Goal: Task Accomplishment & Management: Manage account settings

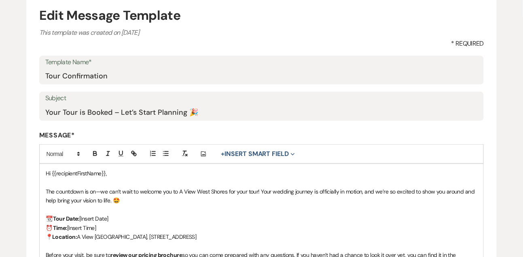
scroll to position [86, 0]
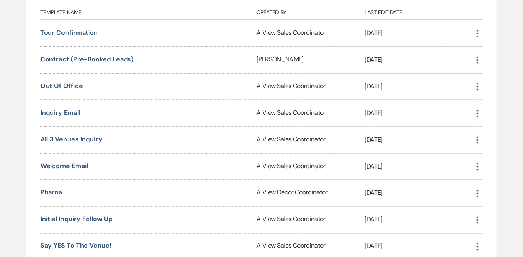
scroll to position [242, 0]
click at [76, 113] on link "Inquiry Email" at bounding box center [60, 112] width 40 height 8
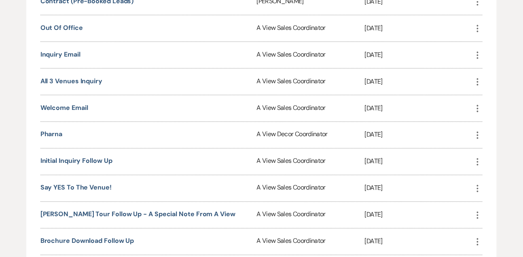
scroll to position [306, 0]
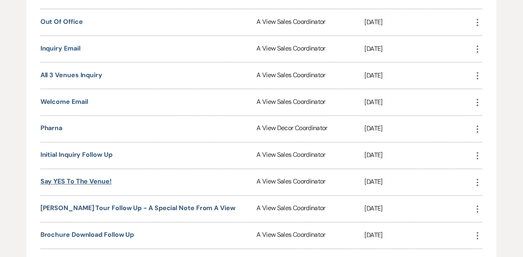
click at [85, 179] on link "Say YES to the Venue!" at bounding box center [75, 182] width 71 height 8
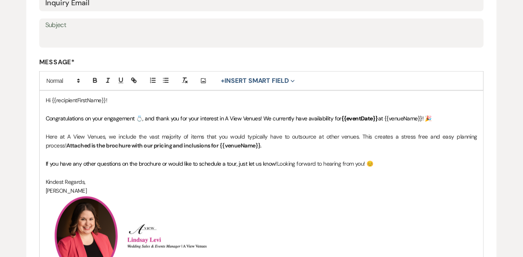
scroll to position [193, 0]
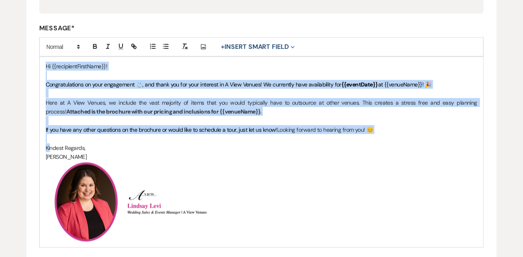
drag, startPoint x: 47, startPoint y: 66, endPoint x: 50, endPoint y: 151, distance: 85.1
click at [50, 151] on div "Hi {{recipientFirstName}}! Congratulations on your engagement 💍, and thank you …" at bounding box center [262, 152] width 444 height 190
copy div "Hi {{recipientFirstName}}! Congratulations on your engagement 💍, and thank you …"
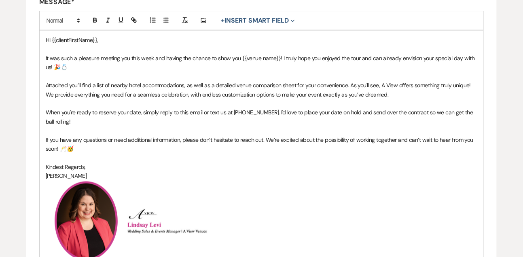
scroll to position [219, 0]
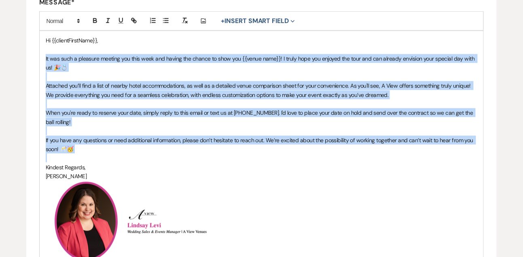
drag, startPoint x: 44, startPoint y: 57, endPoint x: 47, endPoint y: 156, distance: 99.6
click at [47, 156] on div "Hi {{clientFirstName}}, It was such a pleasure meeting you this week and having…" at bounding box center [262, 149] width 444 height 236
copy div "It was such a pleasure meeting you this week and having the chance to show you …"
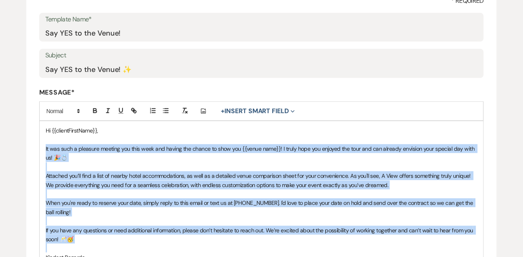
scroll to position [0, 0]
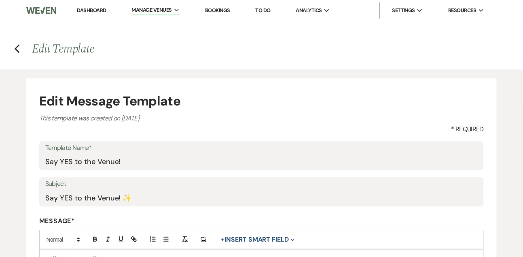
click at [86, 11] on link "Dashboard" at bounding box center [91, 10] width 29 height 7
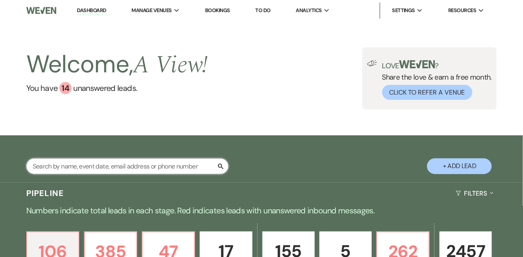
click at [84, 169] on input "text" at bounding box center [127, 167] width 202 height 16
type input "jennifer payne"
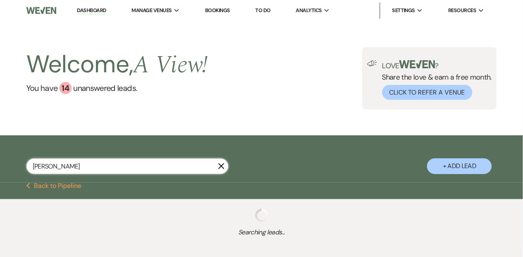
select select "8"
select select "4"
select select "5"
select select "8"
select select "4"
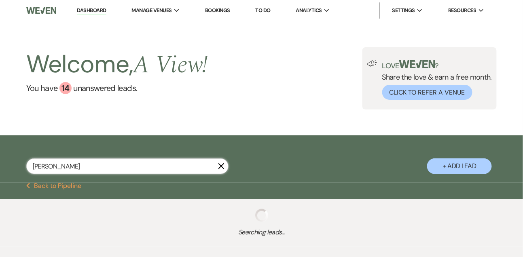
select select "8"
select select "4"
select select "8"
select select "4"
select select "8"
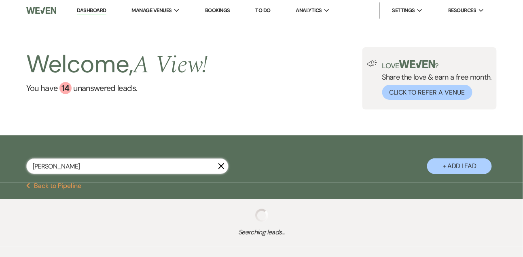
select select "4"
select select "9"
select select "4"
select select "8"
select select "3"
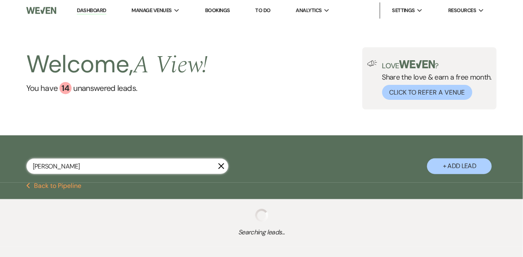
select select "8"
select select "3"
select select "8"
select select "4"
select select "8"
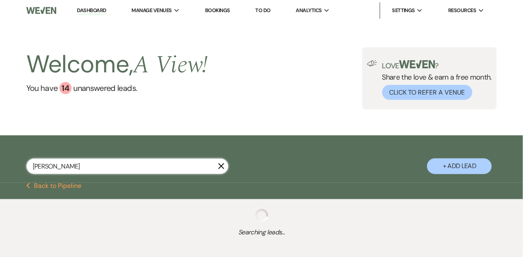
select select "4"
select select "8"
select select "10"
select select "8"
select select "4"
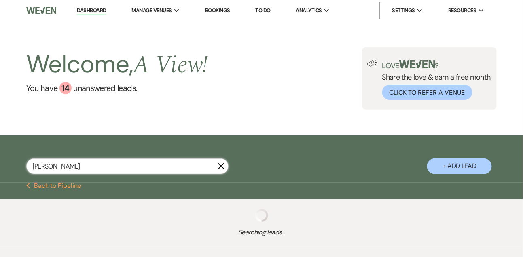
select select "8"
select select "5"
select select "8"
select select "4"
select select "8"
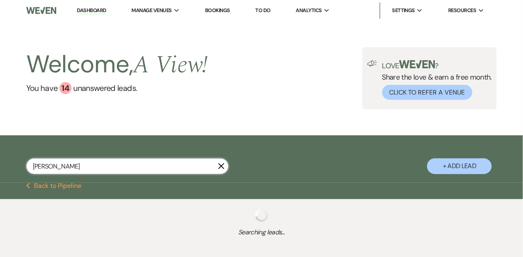
select select "7"
select select "8"
select select "5"
select select "9"
select select "8"
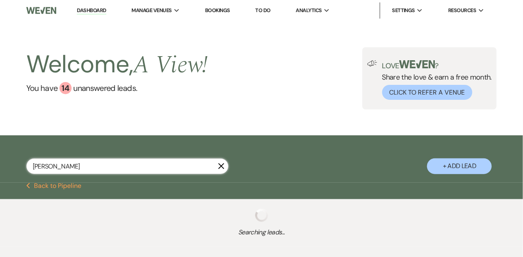
select select "5"
select select "8"
select select "7"
select select "8"
select select "4"
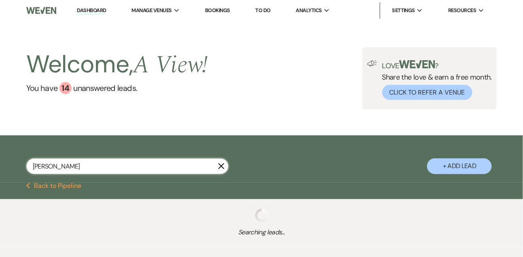
select select "8"
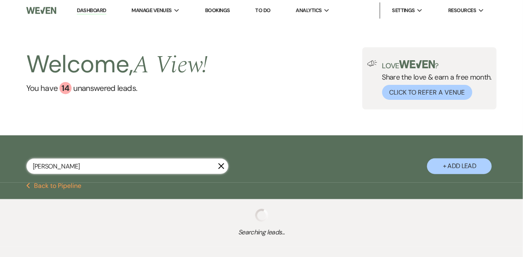
select select "4"
select select "8"
select select "4"
select select "8"
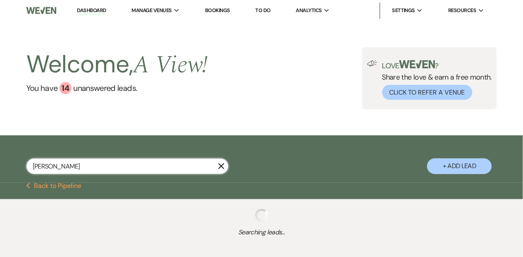
select select "4"
select select "8"
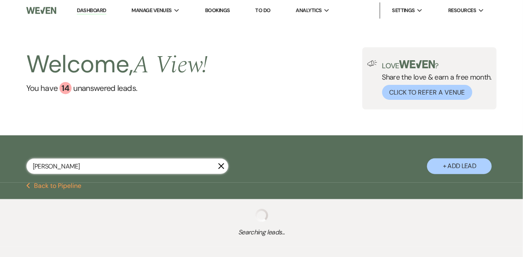
select select "4"
select select "8"
select select "4"
select select "8"
select select "4"
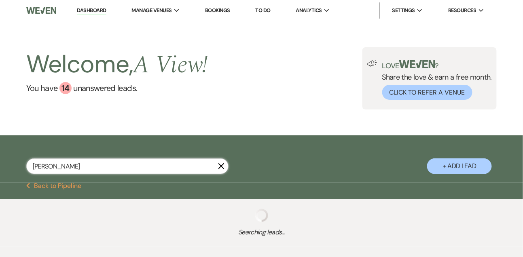
select select "8"
select select "4"
select select "8"
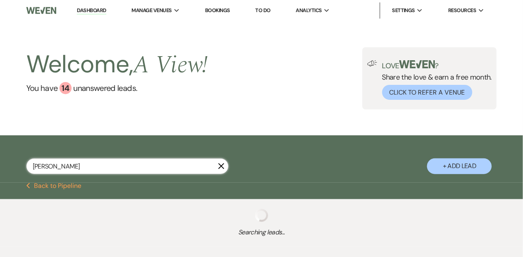
select select "8"
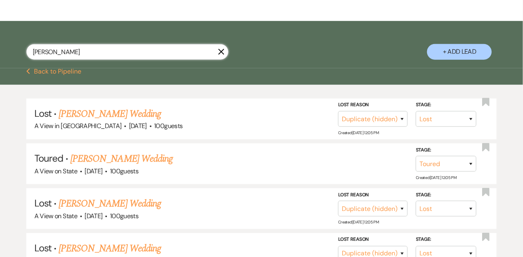
scroll to position [117, 0]
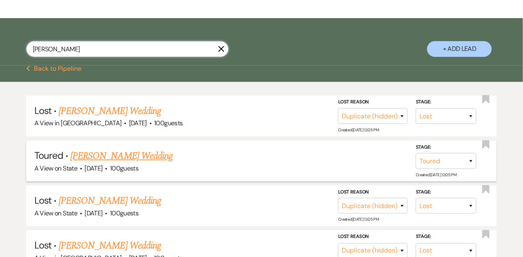
type input "jennifer payne"
click at [94, 163] on link "Jennifer Payne's Wedding" at bounding box center [121, 156] width 102 height 15
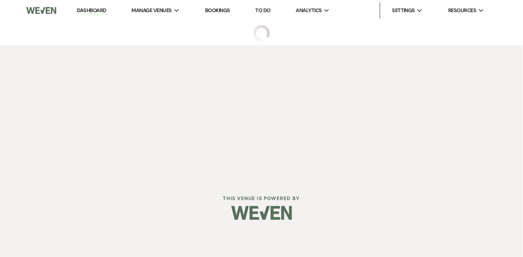
select select "5"
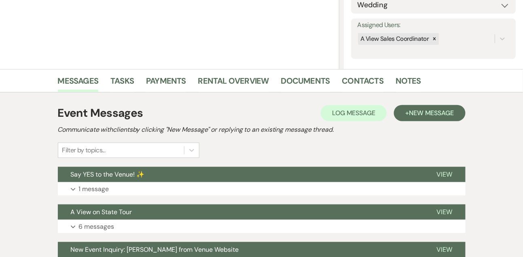
scroll to position [136, 0]
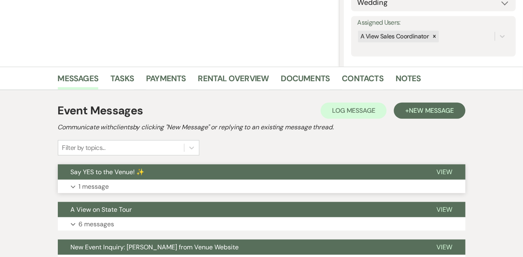
click at [93, 189] on p "1 message" at bounding box center [94, 187] width 30 height 11
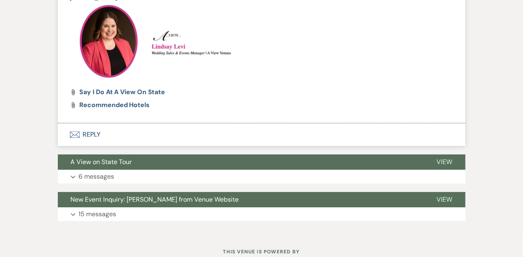
scroll to position [557, 0]
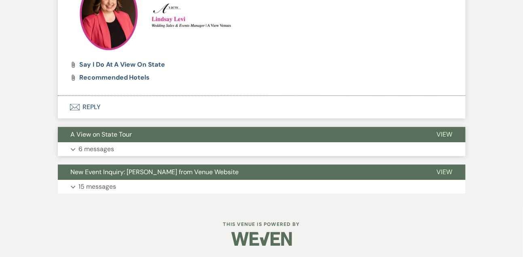
click at [311, 150] on button "Expand 6 messages" at bounding box center [262, 149] width 408 height 14
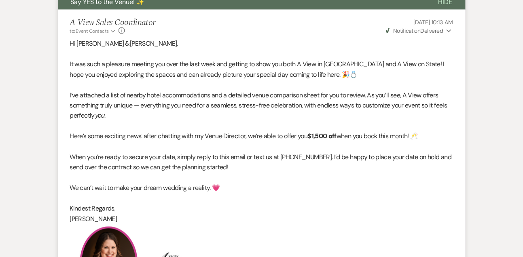
scroll to position [307, 0]
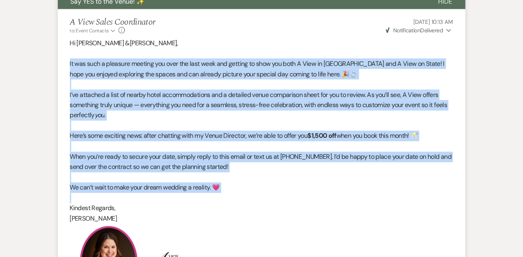
drag, startPoint x: 69, startPoint y: 62, endPoint x: 93, endPoint y: 199, distance: 139.7
click at [93, 199] on li "A View Sales Coordinator to: Event Contacts Expand Info Aug 14, 2025, 10:13 AM …" at bounding box center [262, 177] width 408 height 336
copy div "It was such a pleasure meeting you over the last week and getting to show you b…"
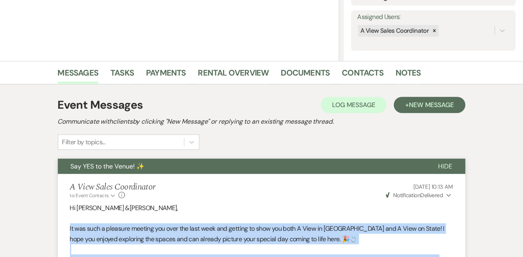
scroll to position [0, 0]
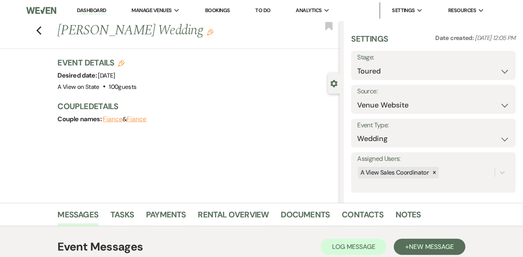
click at [91, 13] on link "Dashboard" at bounding box center [91, 11] width 29 height 8
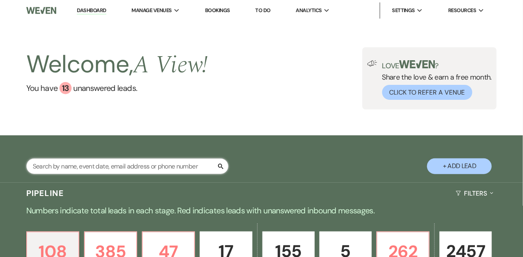
click at [88, 174] on input "text" at bounding box center [127, 167] width 202 height 16
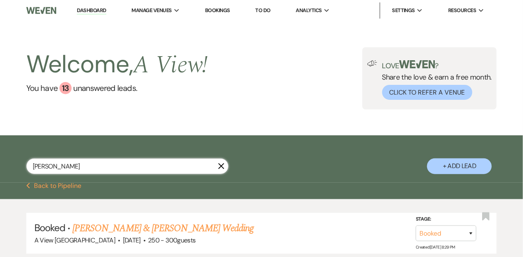
scroll to position [69, 0]
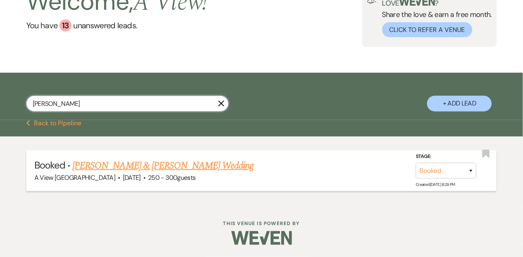
type input "candice pond"
click at [113, 161] on link "Candice Pond & Kasey Schweers's Wedding" at bounding box center [162, 166] width 181 height 15
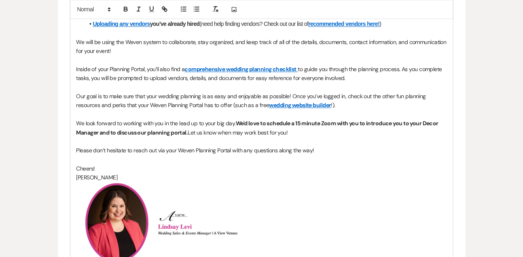
scroll to position [414, 0]
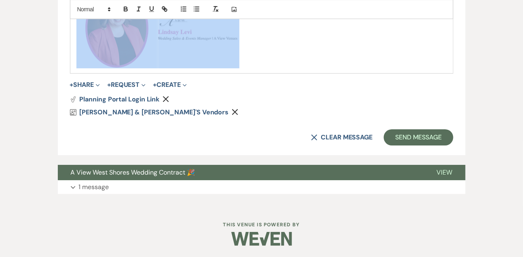
drag, startPoint x: 75, startPoint y: 41, endPoint x: 71, endPoint y: 290, distance: 248.6
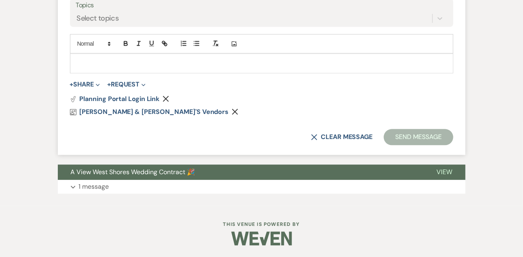
click at [232, 115] on icon "Remove" at bounding box center [235, 112] width 6 height 6
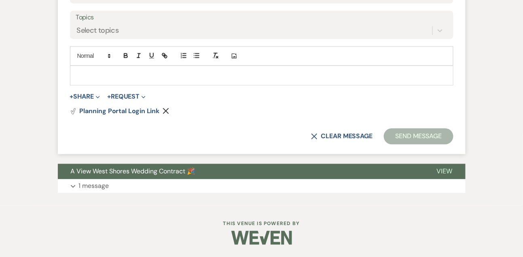
scroll to position [380, 0]
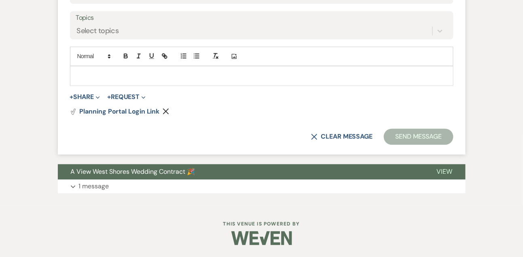
click at [164, 113] on use "button" at bounding box center [166, 112] width 6 height 6
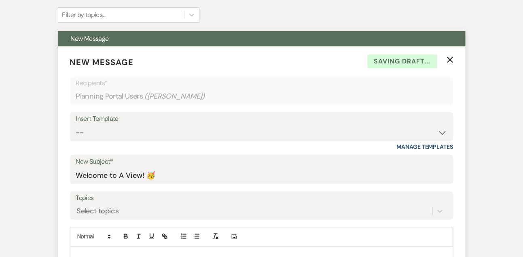
scroll to position [199, 0]
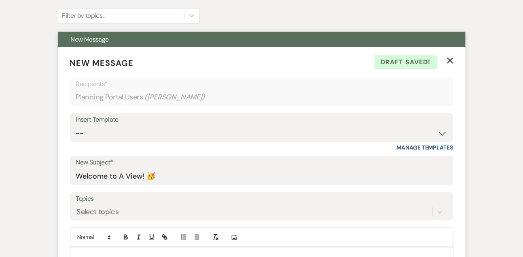
click at [454, 61] on form "New Message X Draft saved! Recipients* Planning Portal Users ( Candice Pond ) I…" at bounding box center [262, 185] width 408 height 276
click at [451, 60] on icon "X" at bounding box center [450, 60] width 6 height 6
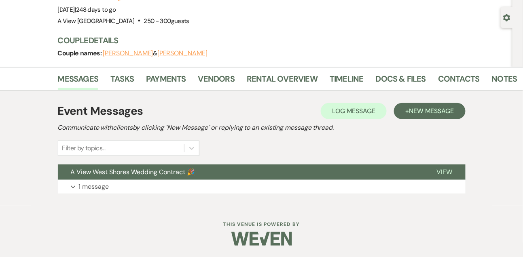
scroll to position [0, 0]
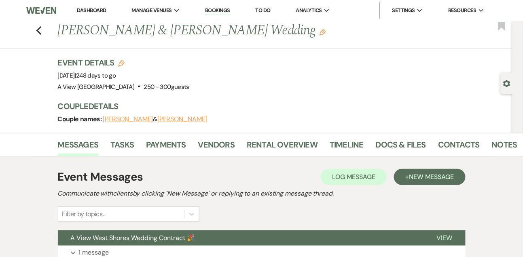
click at [510, 81] on use "button" at bounding box center [507, 83] width 7 height 7
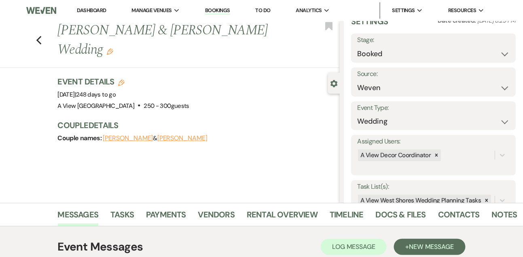
scroll to position [18, 0]
click at [465, 92] on select "Weven Venue Website Instagram Facebook Pinterest Google The Knot Wedding Wire H…" at bounding box center [433, 87] width 153 height 16
select select "24"
click at [357, 79] on select "Weven Venue Website Instagram Facebook Pinterest Google The Knot Wedding Wire H…" at bounding box center [433, 87] width 153 height 16
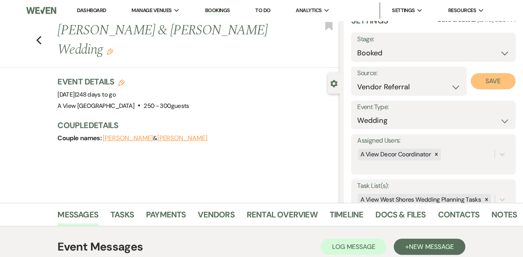
click at [507, 84] on button "Save" at bounding box center [493, 81] width 45 height 16
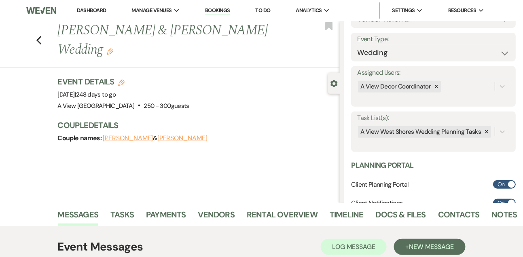
scroll to position [0, 0]
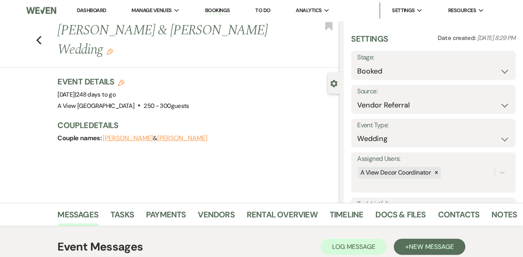
click at [87, 11] on link "Dashboard" at bounding box center [91, 10] width 29 height 7
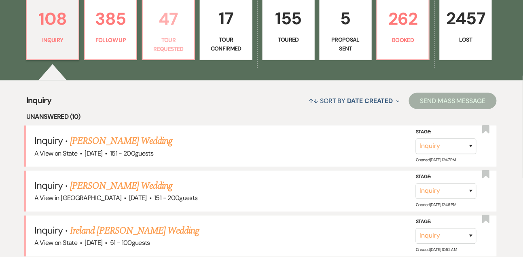
click at [168, 41] on link "47 Tour Requested" at bounding box center [168, 30] width 53 height 62
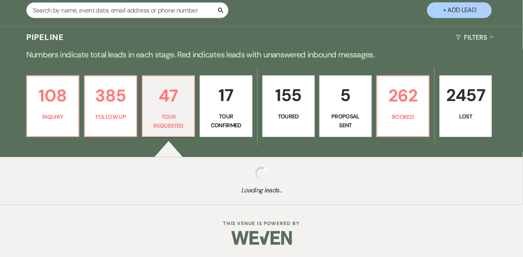
scroll to position [233, 0]
select select "2"
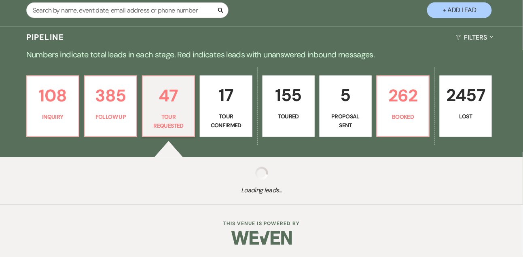
select select "2"
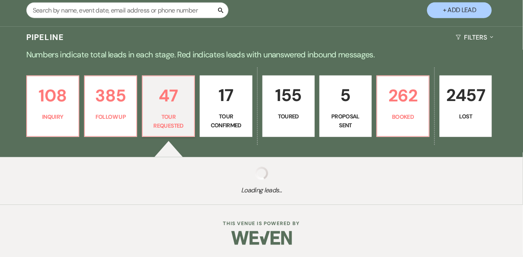
select select "2"
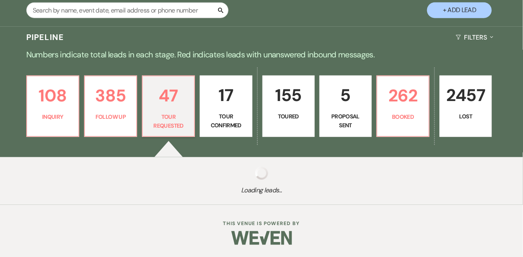
select select "2"
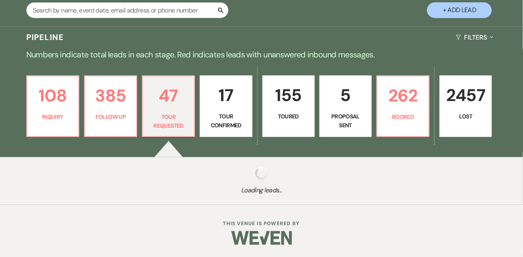
select select "2"
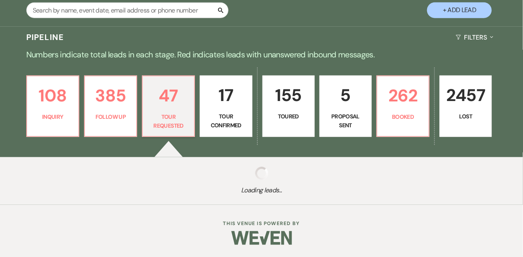
select select "2"
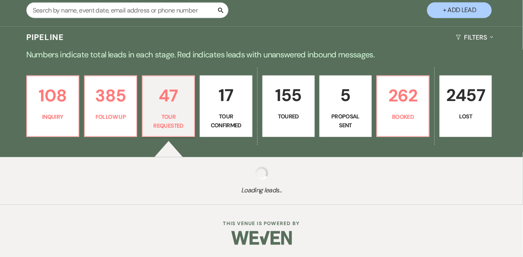
select select "2"
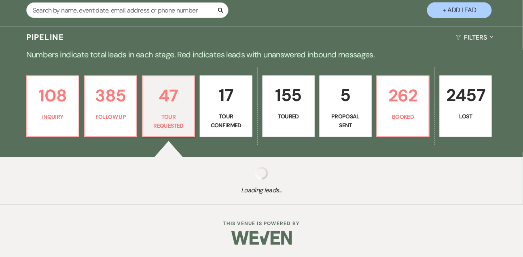
select select "2"
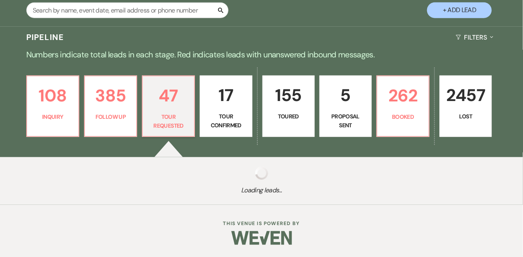
select select "2"
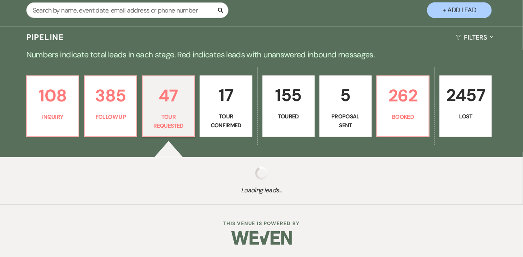
select select "2"
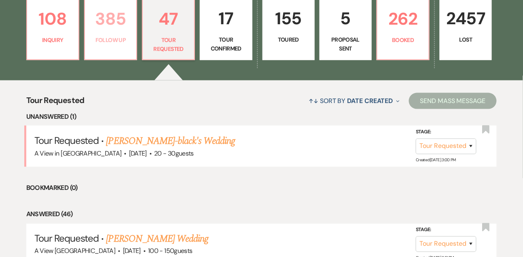
click at [108, 42] on link "385 Follow Up" at bounding box center [110, 30] width 53 height 62
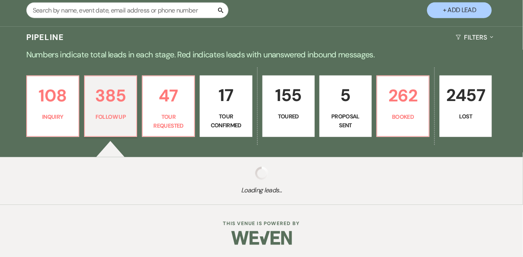
scroll to position [163, 0]
select select "9"
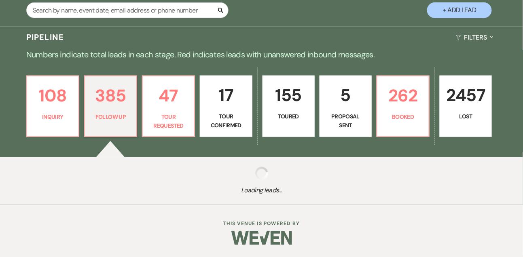
select select "9"
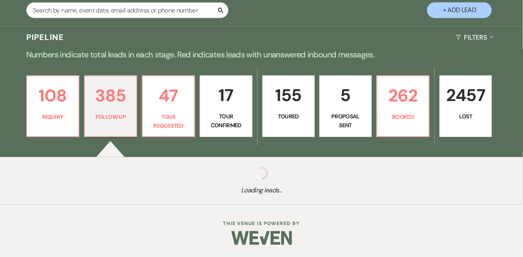
select select "9"
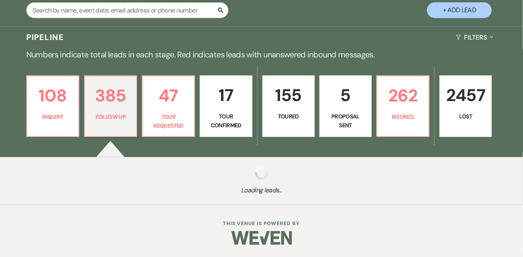
select select "9"
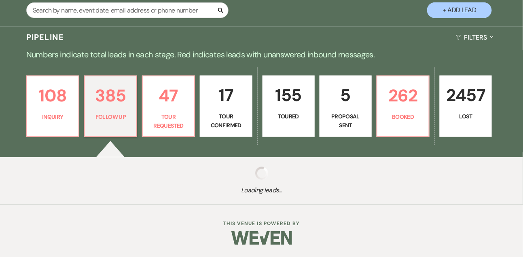
select select "9"
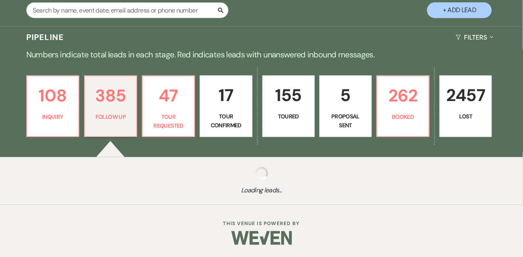
select select "9"
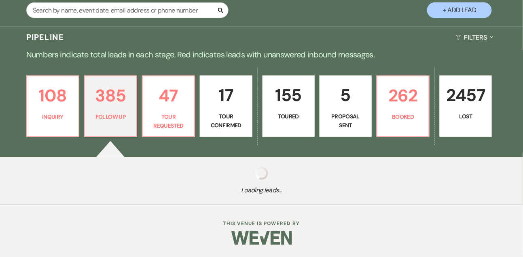
select select "9"
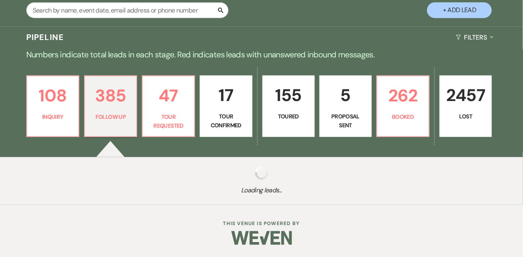
select select "9"
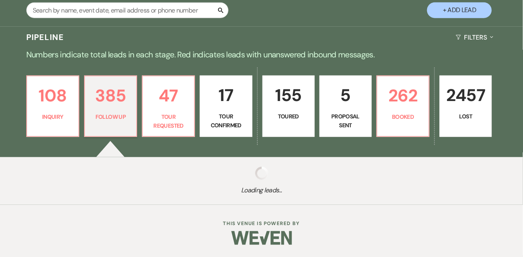
select select "9"
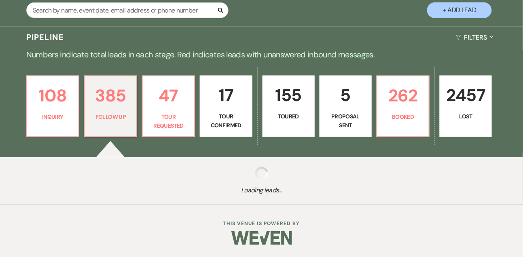
select select "9"
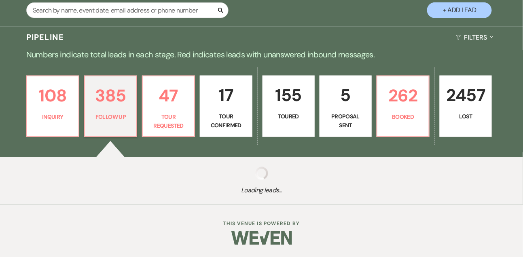
select select "9"
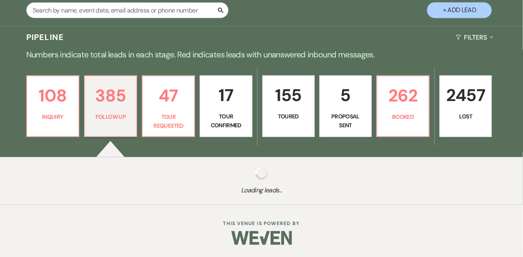
select select "9"
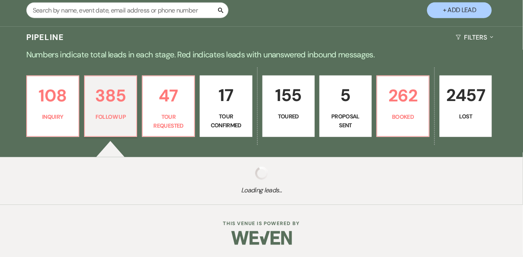
select select "9"
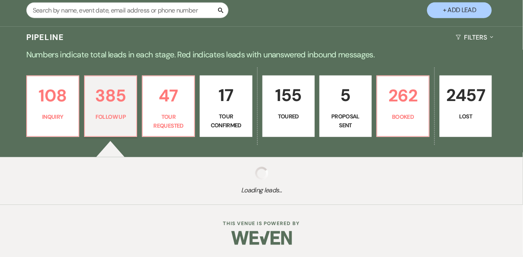
select select "9"
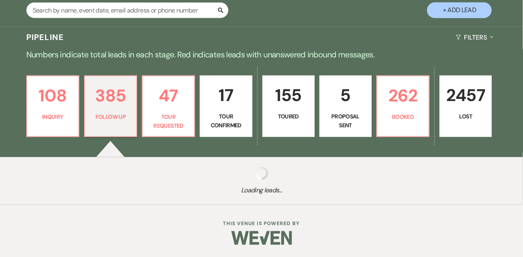
select select "9"
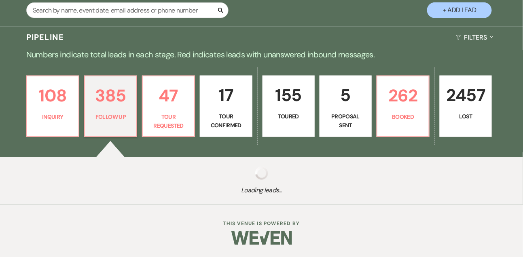
select select "9"
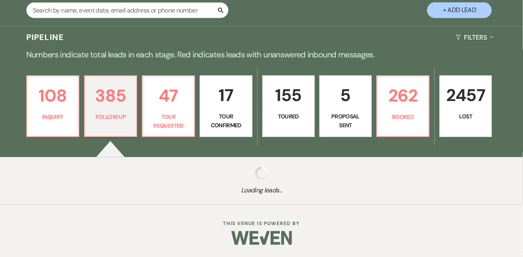
select select "9"
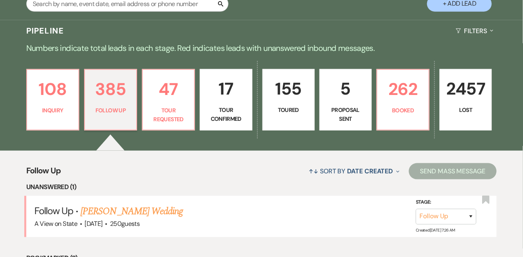
scroll to position [233, 0]
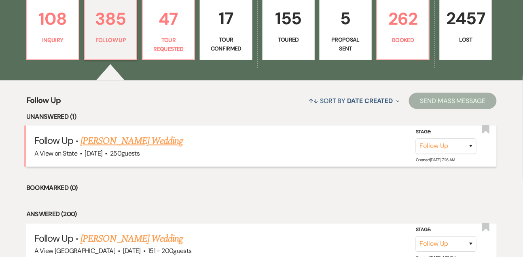
click at [125, 149] on link "Alison Fricke's Wedding" at bounding box center [132, 141] width 102 height 15
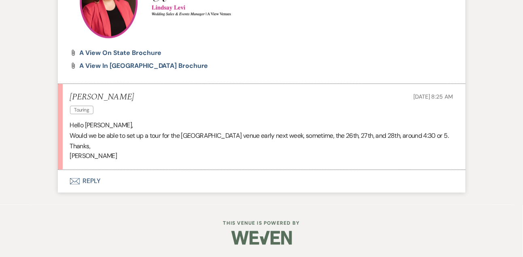
scroll to position [1088, 0]
click at [94, 193] on button "Envelope Reply" at bounding box center [262, 181] width 408 height 23
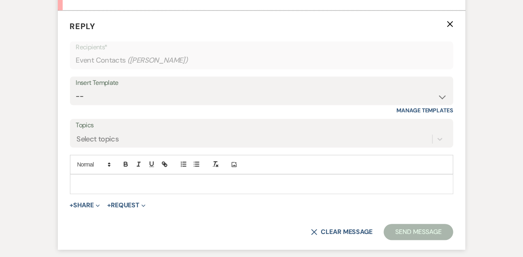
scroll to position [1241, 0]
click at [94, 188] on p at bounding box center [261, 183] width 371 height 9
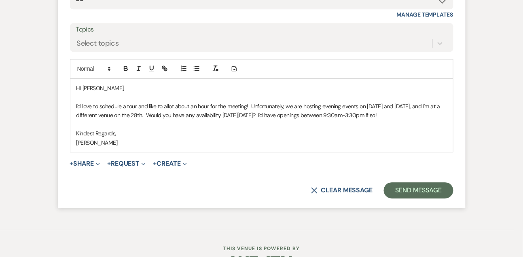
scroll to position [1355, 0]
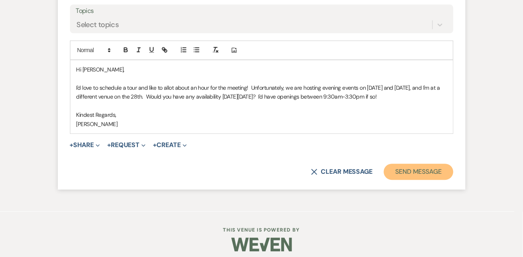
click at [403, 180] on button "Send Message" at bounding box center [418, 172] width 69 height 16
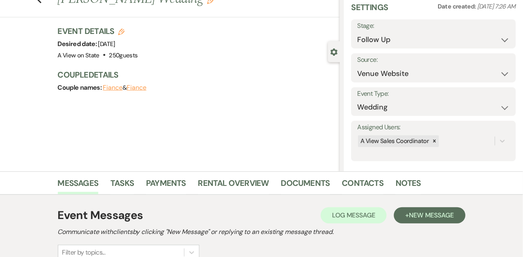
scroll to position [0, 0]
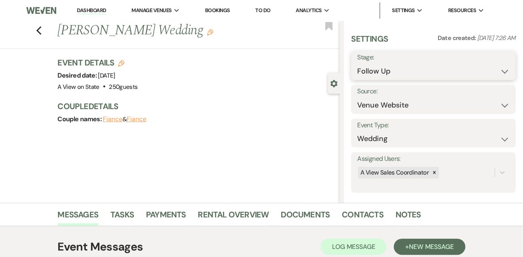
click at [364, 76] on select "Inquiry Follow Up Tour Requested Tour Confirmed Toured Proposal Sent Booked Lost" at bounding box center [433, 72] width 153 height 16
click at [357, 64] on select "Inquiry Follow Up Tour Requested Tour Confirmed Toured Proposal Sent Booked Lost" at bounding box center [433, 72] width 153 height 16
click at [509, 62] on button "Save" at bounding box center [499, 65] width 34 height 16
click at [125, 218] on link "Tasks" at bounding box center [121, 217] width 23 height 18
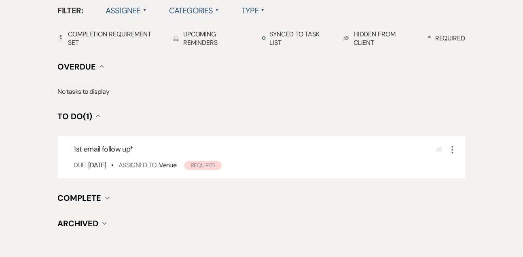
scroll to position [318, 0]
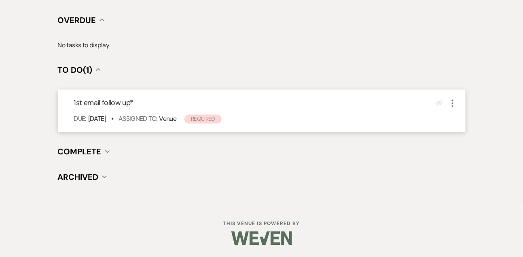
click at [456, 104] on icon "More" at bounding box center [453, 104] width 10 height 10
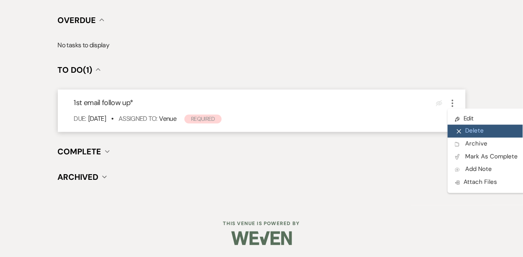
click at [465, 133] on button "X Delete" at bounding box center [487, 131] width 78 height 13
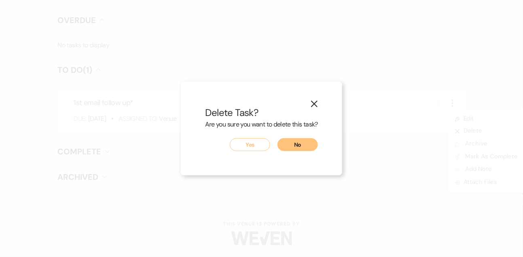
click at [255, 142] on button "Yes" at bounding box center [250, 144] width 40 height 13
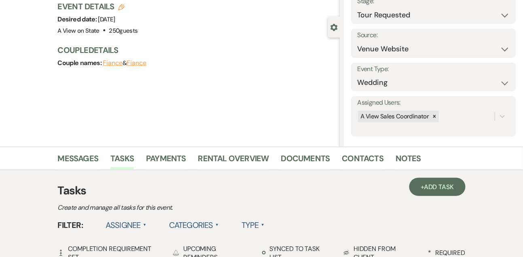
scroll to position [0, 0]
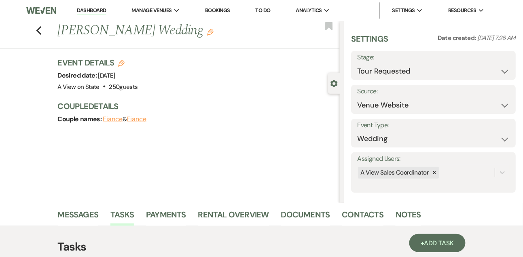
click at [94, 11] on link "Dashboard" at bounding box center [91, 11] width 29 height 8
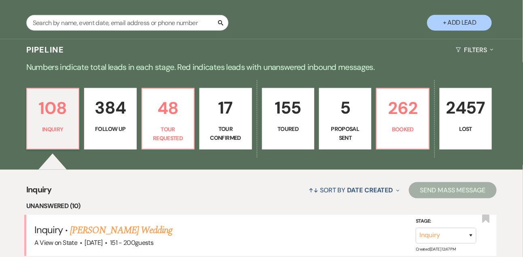
scroll to position [115, 0]
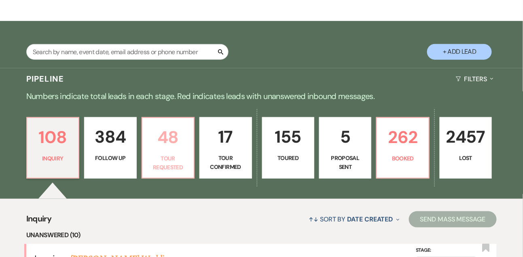
click at [176, 151] on p "48" at bounding box center [168, 137] width 42 height 27
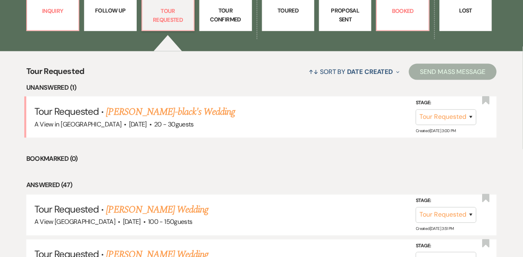
scroll to position [269, 0]
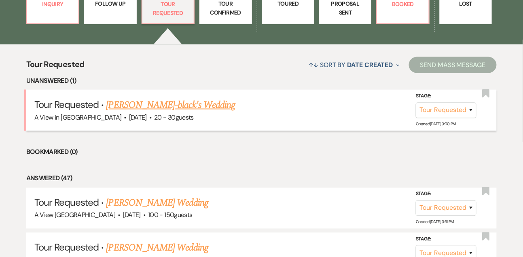
click at [183, 113] on link "Tyci Odefey-black's Wedding" at bounding box center [170, 105] width 129 height 15
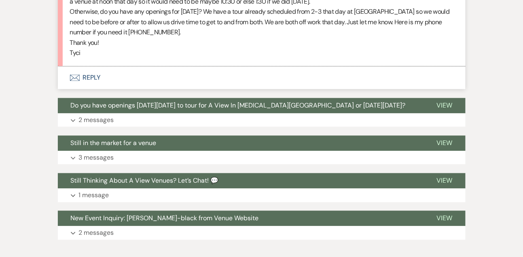
scroll to position [409, 0]
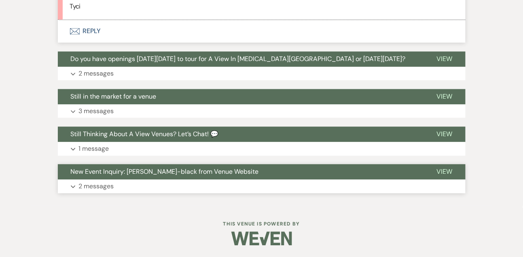
click at [107, 183] on p "2 messages" at bounding box center [96, 187] width 35 height 11
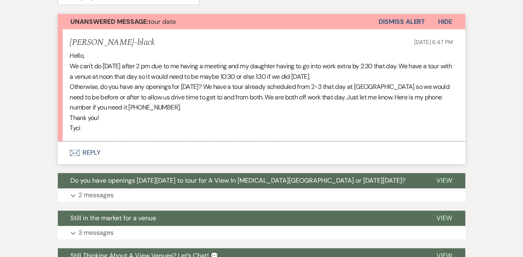
scroll to position [227, 0]
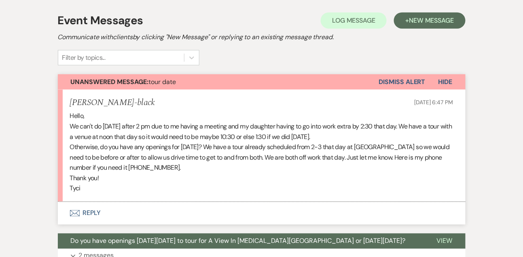
click at [88, 213] on button "Envelope Reply" at bounding box center [262, 213] width 408 height 23
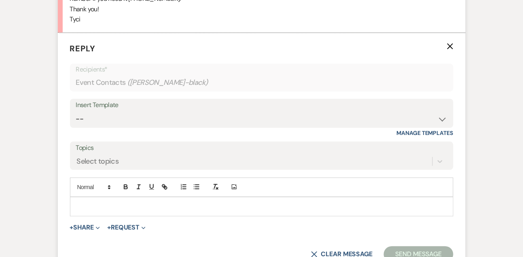
scroll to position [398, 0]
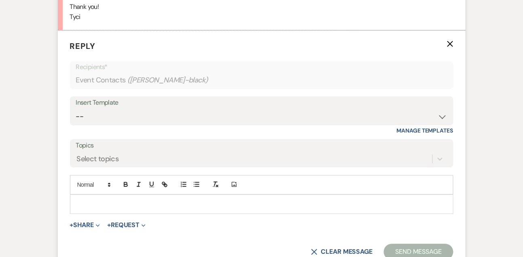
click at [93, 204] on p at bounding box center [261, 204] width 371 height 9
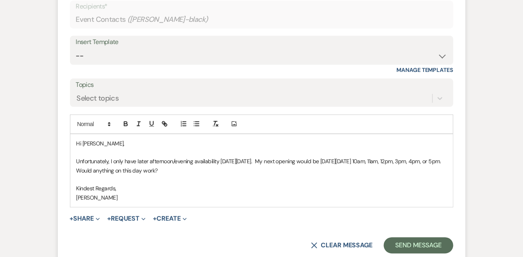
scroll to position [460, 0]
click at [434, 244] on button "Send Message" at bounding box center [418, 245] width 69 height 16
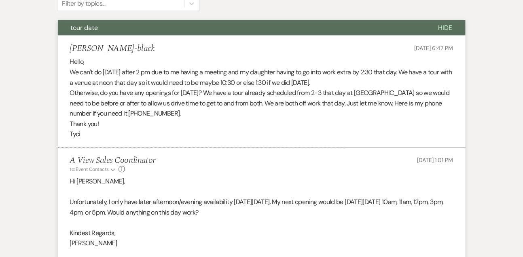
scroll to position [0, 0]
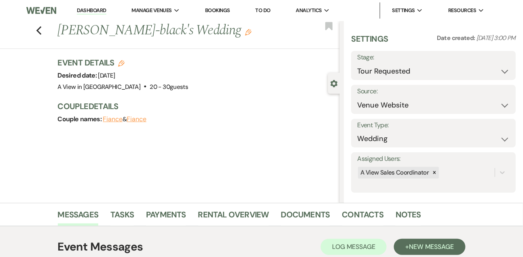
click at [93, 11] on link "Dashboard" at bounding box center [91, 11] width 29 height 8
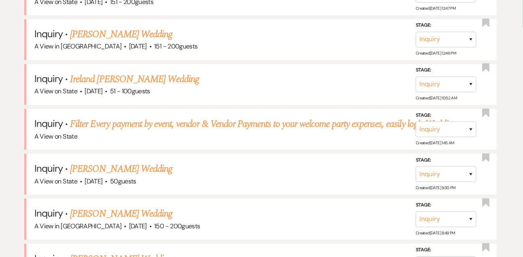
scroll to position [385, 0]
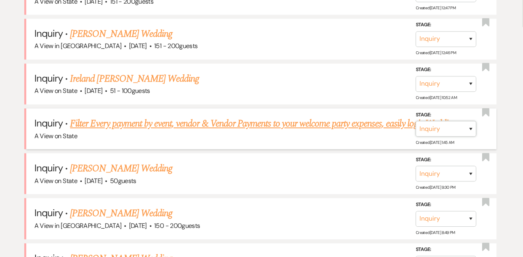
click at [431, 132] on select "Inquiry Follow Up Tour Requested Tour Confirmed Toured Proposal Sent Booked Lost" at bounding box center [446, 129] width 61 height 16
click at [416, 127] on select "Inquiry Follow Up Tour Requested Tour Confirmed Toured Proposal Sent Booked Lost" at bounding box center [446, 129] width 61 height 16
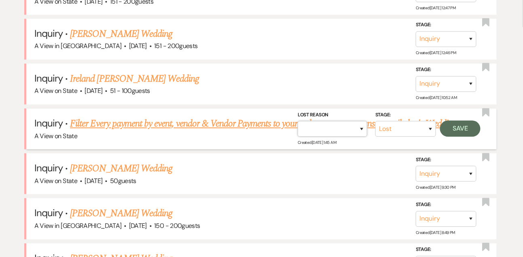
click at [317, 137] on select "Booked Elsewhere Budget Date Unavailable No Response Not a Good Match Capacity …" at bounding box center [333, 129] width 70 height 16
click at [298, 127] on select "Booked Elsewhere Budget Date Unavailable No Response Not a Good Match Capacity …" at bounding box center [333, 129] width 70 height 16
click at [454, 137] on button "Save" at bounding box center [460, 129] width 40 height 16
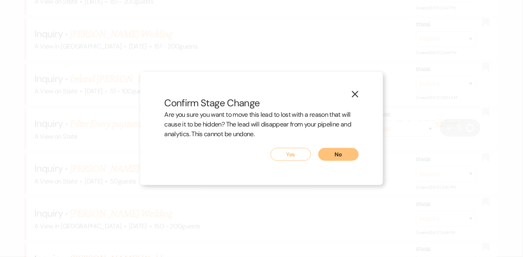
click at [295, 155] on button "Yes" at bounding box center [291, 154] width 40 height 13
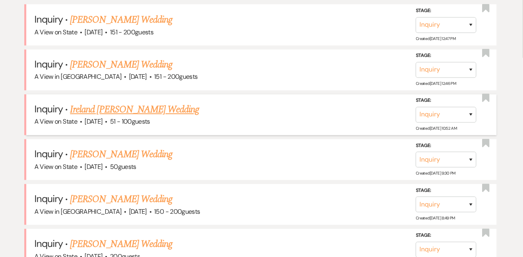
scroll to position [370, 0]
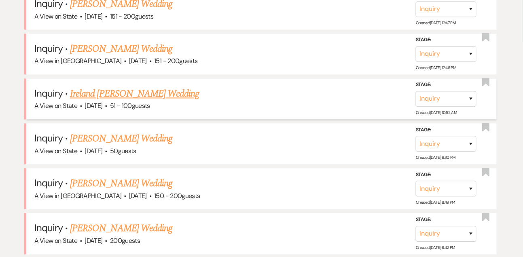
click at [117, 102] on link "Ireland Hanson's Wedding" at bounding box center [134, 94] width 129 height 15
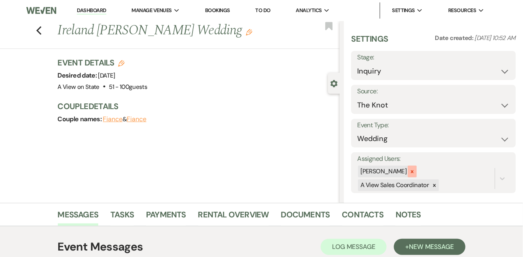
click at [415, 173] on icon at bounding box center [413, 172] width 6 height 6
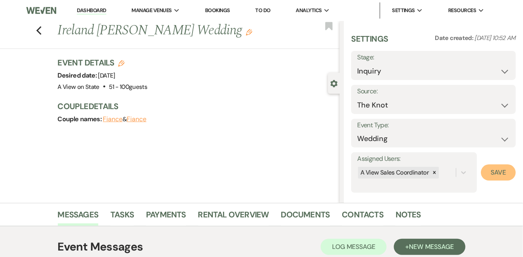
click at [504, 176] on button "Save" at bounding box center [498, 173] width 35 height 16
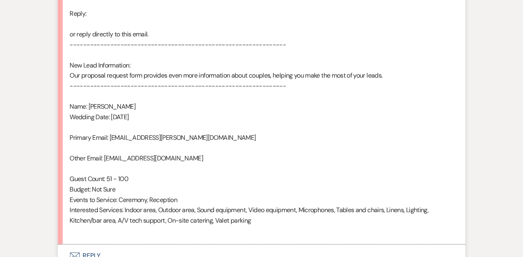
scroll to position [569, 0]
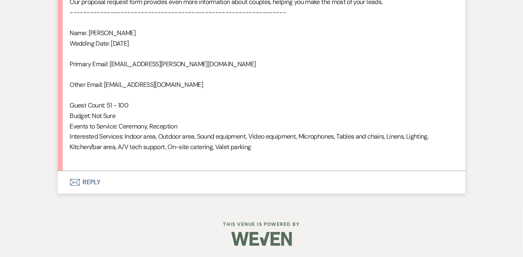
click at [91, 184] on button "Envelope Reply" at bounding box center [262, 182] width 408 height 23
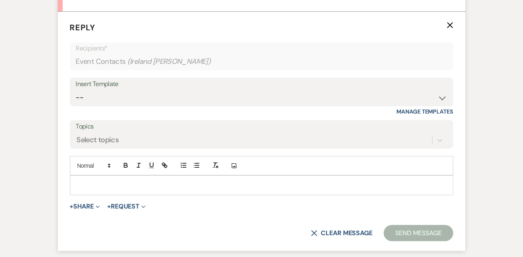
scroll to position [731, 0]
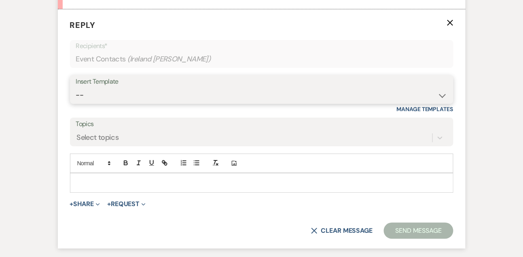
click at [109, 102] on select "-- Tour Confirmation Contract (Pre-Booked Leads) Out of office Inquiry Email Al…" at bounding box center [262, 95] width 372 height 16
click at [76, 87] on select "-- Tour Confirmation Contract (Pre-Booked Leads) Out of office Inquiry Email Al…" at bounding box center [262, 95] width 372 height 16
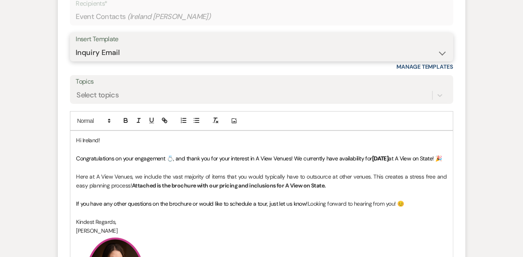
scroll to position [782, 0]
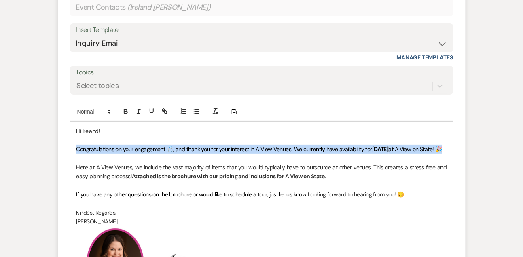
drag, startPoint x: 102, startPoint y: 158, endPoint x: 68, endPoint y: 147, distance: 35.5
click at [68, 147] on form "Reply X Saving draft... Recipients* Event Contacts ( Ireland Hanson ) Insert Te…" at bounding box center [262, 169] width 408 height 423
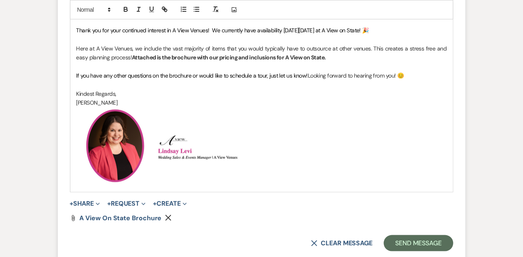
scroll to position [922, 0]
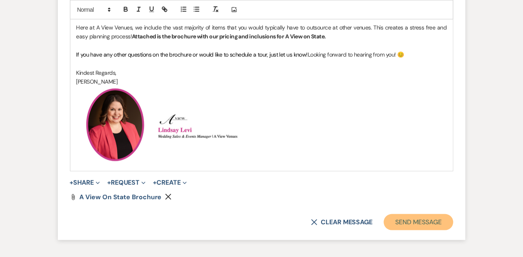
click at [418, 221] on button "Send Message" at bounding box center [418, 223] width 69 height 16
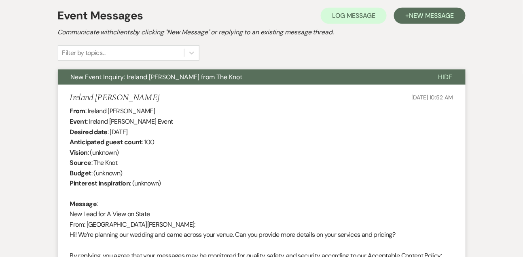
scroll to position [0, 0]
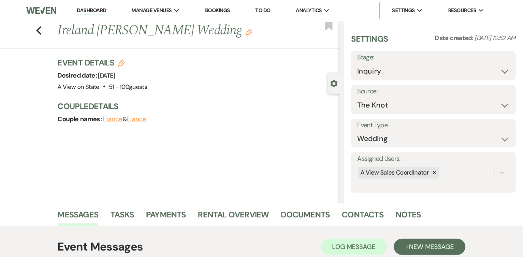
click at [87, 13] on link "Dashboard" at bounding box center [91, 11] width 29 height 8
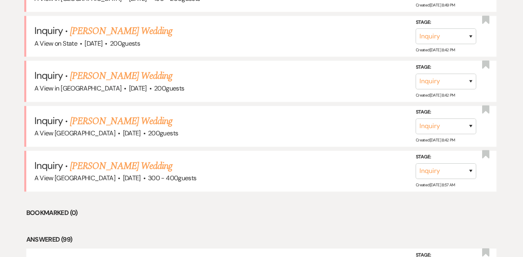
scroll to position [523, 0]
click at [134, 79] on link "Erin Dolph's Wedding" at bounding box center [121, 75] width 102 height 15
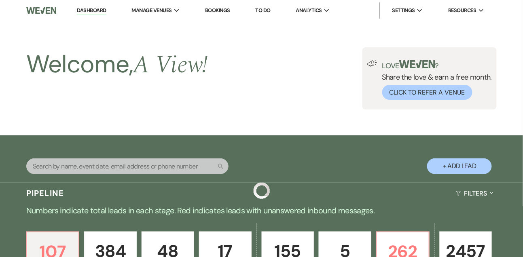
scroll to position [523, 0]
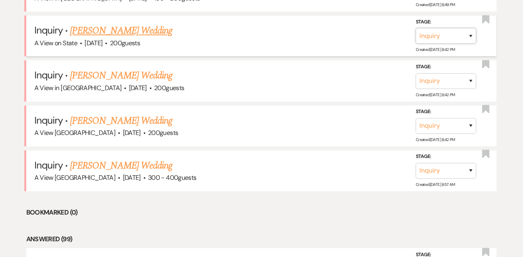
click at [429, 44] on select "Inquiry Follow Up Tour Requested Tour Confirmed Toured Proposal Sent Booked Lost" at bounding box center [446, 36] width 61 height 16
click at [416, 33] on select "Inquiry Follow Up Tour Requested Tour Confirmed Toured Proposal Sent Booked Lost" at bounding box center [446, 36] width 61 height 16
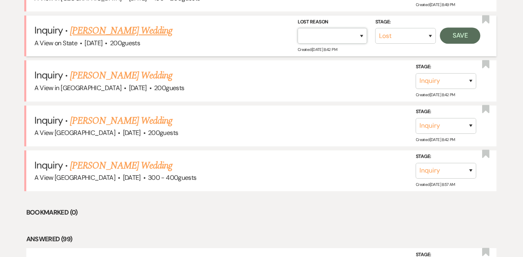
click at [348, 43] on select "Booked Elsewhere Budget Date Unavailable No Response Not a Good Match Capacity …" at bounding box center [333, 36] width 70 height 16
click at [298, 33] on select "Booked Elsewhere Budget Date Unavailable No Response Not a Good Match Capacity …" at bounding box center [333, 36] width 70 height 16
click at [455, 44] on button "Save" at bounding box center [460, 36] width 40 height 16
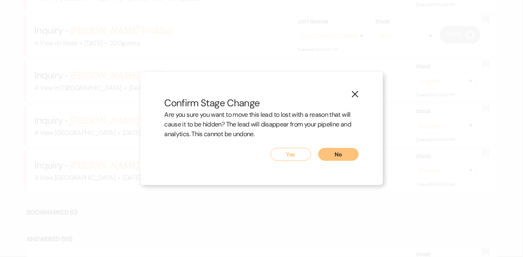
click at [295, 155] on button "Yes" at bounding box center [291, 154] width 40 height 13
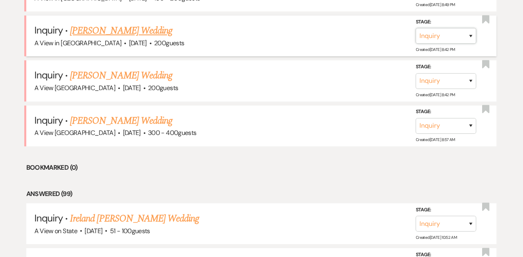
click at [435, 44] on select "Inquiry Follow Up Tour Requested Tour Confirmed Toured Proposal Sent Booked Lost" at bounding box center [446, 36] width 61 height 16
click at [416, 33] on select "Inquiry Follow Up Tour Requested Tour Confirmed Toured Proposal Sent Booked Lost" at bounding box center [446, 36] width 61 height 16
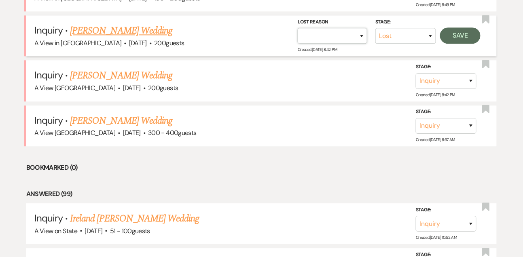
click at [340, 41] on select "Booked Elsewhere Budget Date Unavailable No Response Not a Good Match Capacity …" at bounding box center [333, 36] width 70 height 16
click at [298, 33] on select "Booked Elsewhere Budget Date Unavailable No Response Not a Good Match Capacity …" at bounding box center [333, 36] width 70 height 16
click at [455, 42] on button "Save" at bounding box center [460, 36] width 40 height 16
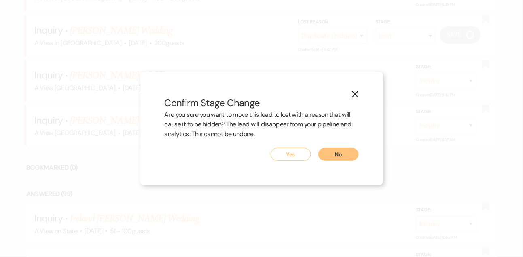
click at [283, 153] on button "Yes" at bounding box center [291, 154] width 40 height 13
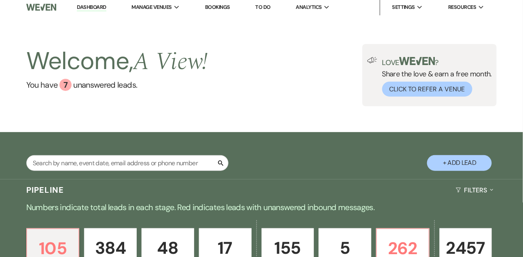
scroll to position [0, 0]
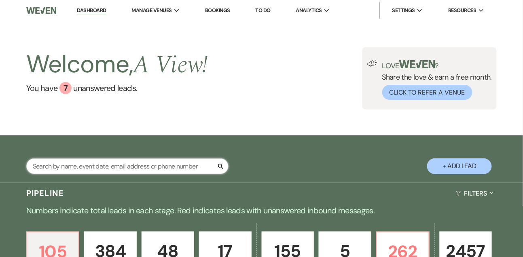
click at [87, 173] on input "text" at bounding box center [127, 167] width 202 height 16
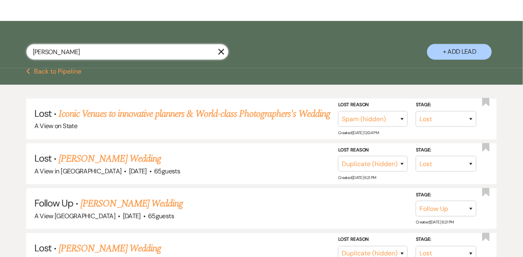
scroll to position [115, 0]
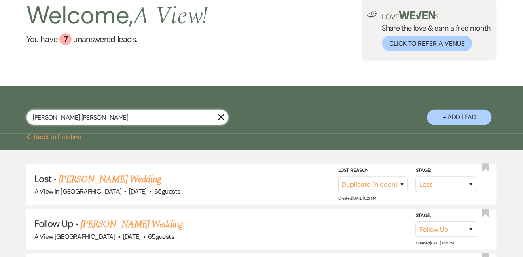
scroll to position [115, 0]
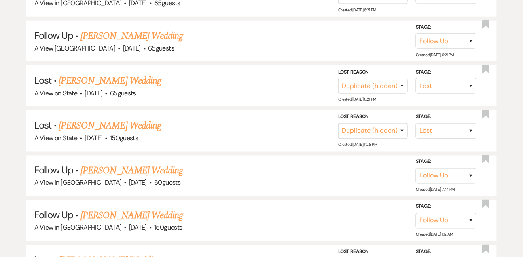
scroll to position [272, 0]
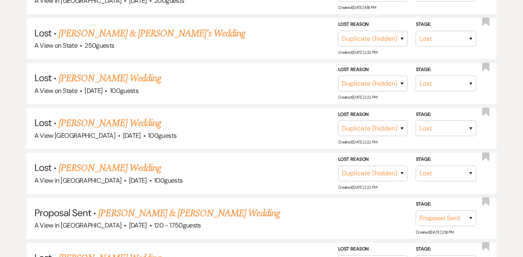
scroll to position [726, 0]
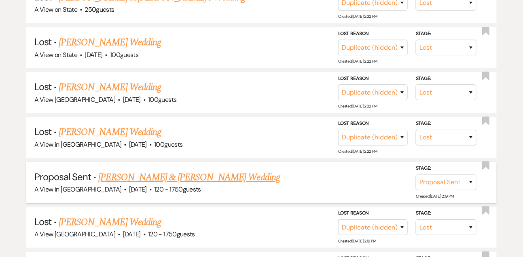
click at [127, 181] on link "Emily Ivaskevicius & Zach Petriw's Wedding" at bounding box center [189, 177] width 181 height 15
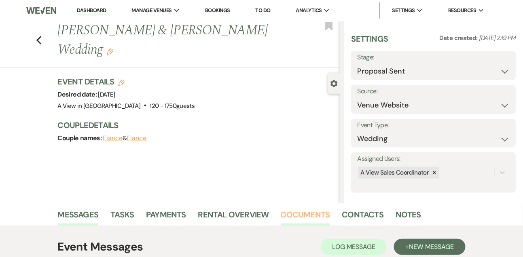
click at [299, 215] on link "Documents" at bounding box center [305, 217] width 49 height 18
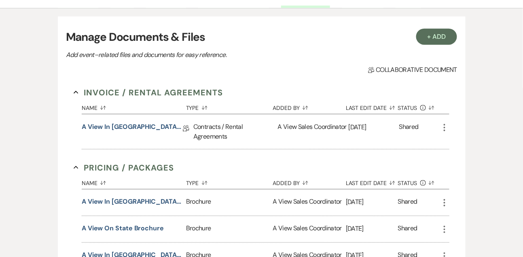
scroll to position [220, 0]
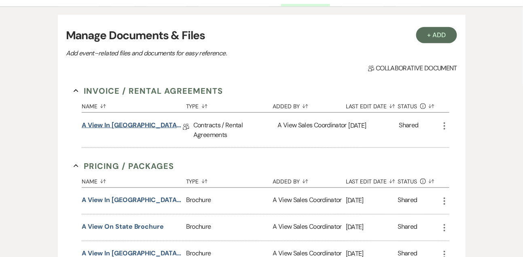
click at [158, 128] on link "A View in Fontenelle Hills - Contract" at bounding box center [132, 127] width 101 height 13
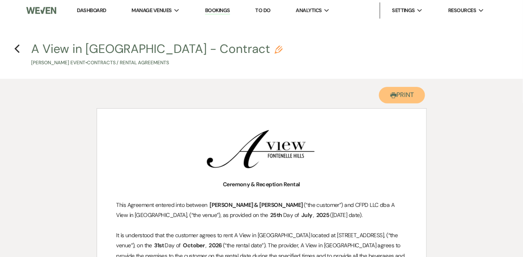
click at [397, 102] on button "Printer Print" at bounding box center [402, 95] width 47 height 17
click at [17, 44] on icon "Previous" at bounding box center [17, 49] width 6 height 10
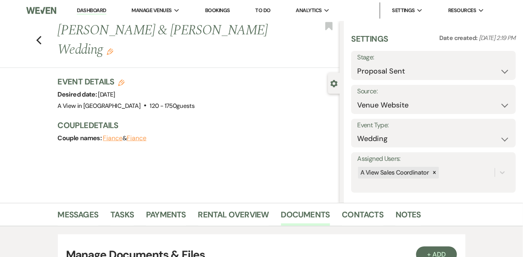
scroll to position [220, 0]
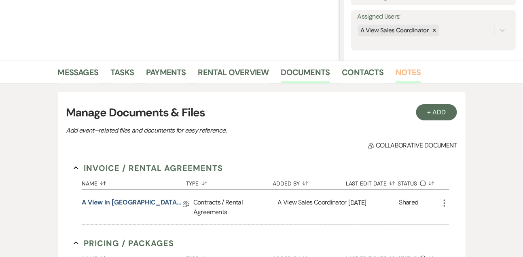
click at [405, 67] on link "Notes" at bounding box center [408, 75] width 25 height 18
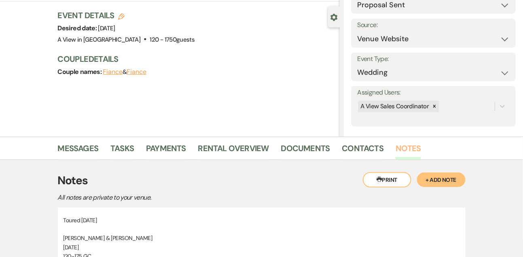
scroll to position [69, 0]
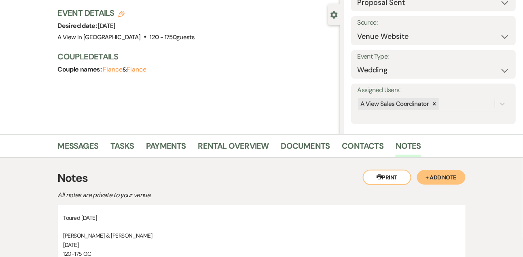
click at [120, 12] on use "button" at bounding box center [121, 14] width 6 height 6
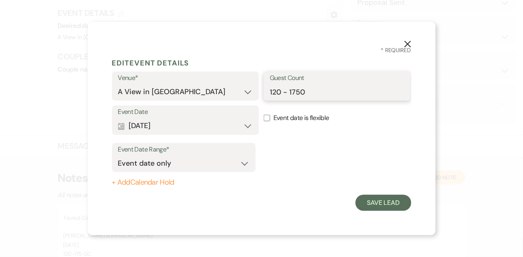
click at [312, 96] on input "120 - 1750" at bounding box center [337, 92] width 135 height 16
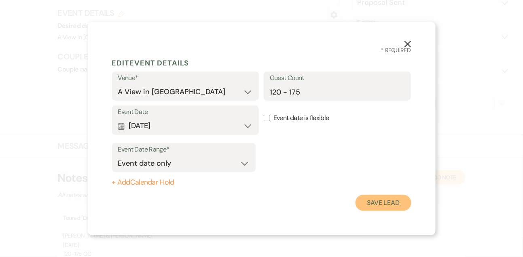
click at [368, 203] on button "Save Lead" at bounding box center [383, 203] width 55 height 16
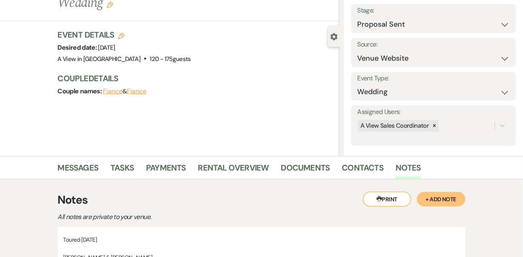
scroll to position [0, 0]
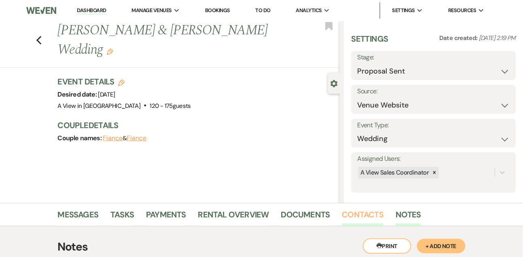
click at [351, 219] on link "Contacts" at bounding box center [363, 217] width 42 height 18
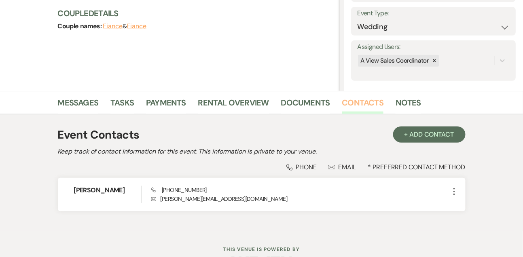
scroll to position [138, 0]
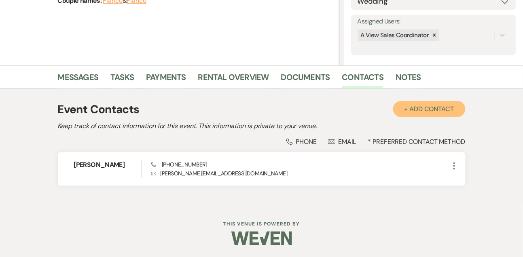
click at [434, 104] on button "+ Add Contact" at bounding box center [429, 109] width 72 height 16
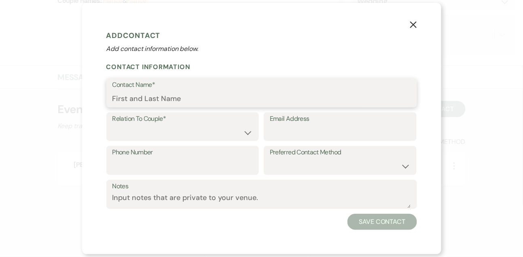
click at [289, 103] on input "Contact Name*" at bounding box center [262, 99] width 299 height 16
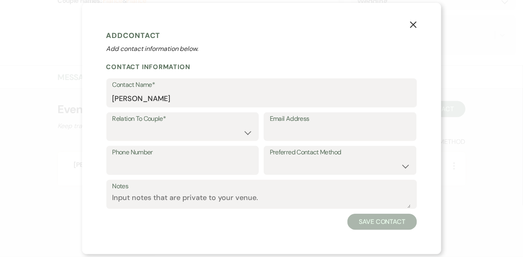
click at [229, 142] on div "Relation To Couple* Couple Planner Parent of Couple Family Member Friend Other …" at bounding box center [261, 130] width 311 height 34
click at [225, 140] on select "Couple Planner Parent of Couple Family Member Friend Other" at bounding box center [183, 133] width 141 height 16
click at [113, 125] on select "Couple Planner Parent of Couple Family Member Friend Other" at bounding box center [183, 133] width 141 height 16
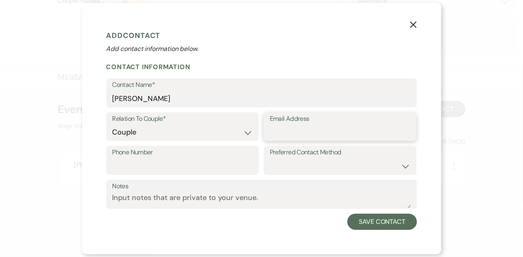
click at [295, 134] on input "Email Address" at bounding box center [340, 133] width 141 height 16
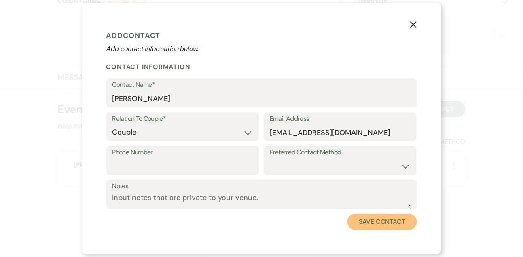
click at [372, 219] on button "Save Contact" at bounding box center [382, 222] width 69 height 16
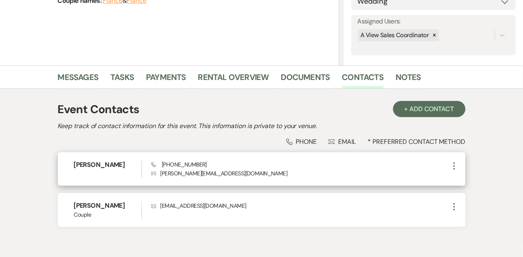
click at [452, 163] on icon "More" at bounding box center [455, 166] width 10 height 10
click at [461, 185] on button "Pencil Edit" at bounding box center [474, 182] width 48 height 14
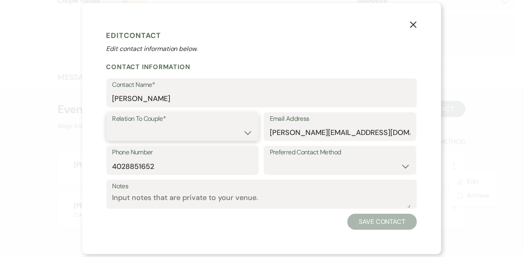
click at [158, 139] on select "Couple Planner Parent of Couple Family Member Friend Other" at bounding box center [183, 133] width 141 height 16
click at [113, 125] on select "Couple Planner Parent of Couple Family Member Friend Other" at bounding box center [183, 133] width 141 height 16
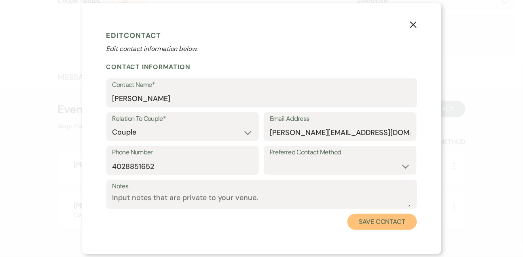
click at [381, 221] on button "Save Contact" at bounding box center [382, 222] width 69 height 16
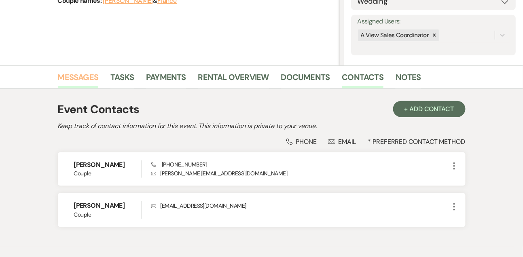
click at [85, 75] on link "Messages" at bounding box center [78, 80] width 41 height 18
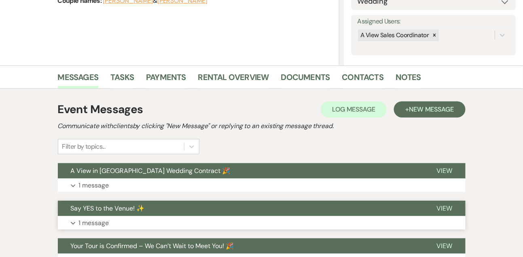
click at [101, 226] on p "1 message" at bounding box center [94, 223] width 30 height 11
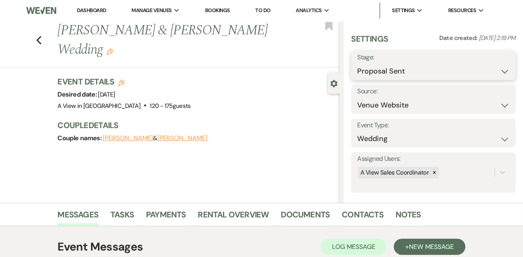
click at [371, 70] on select "Inquiry Follow Up Tour Requested Tour Confirmed Toured Proposal Sent Booked Lost" at bounding box center [433, 72] width 153 height 16
click at [357, 64] on select "Inquiry Follow Up Tour Requested Tour Confirmed Toured Proposal Sent Booked Lost" at bounding box center [433, 72] width 153 height 16
click at [501, 64] on button "Save" at bounding box center [499, 65] width 34 height 16
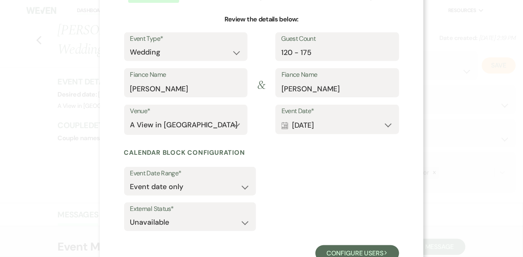
scroll to position [99, 0]
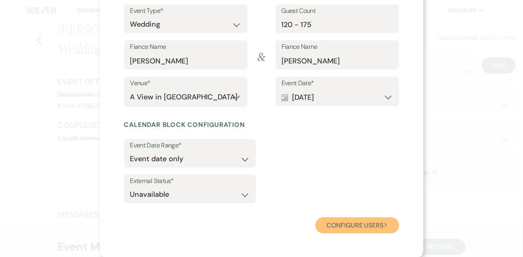
click at [347, 223] on button "Configure users Next" at bounding box center [358, 226] width 84 height 16
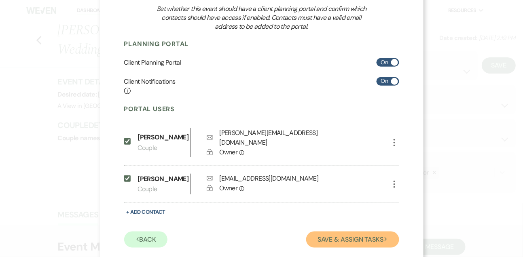
click at [341, 236] on button "Save & Assign Tasks Next" at bounding box center [352, 240] width 93 height 16
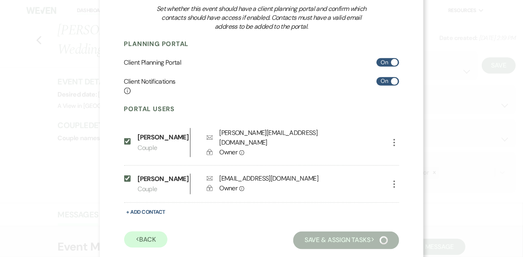
scroll to position [60, 0]
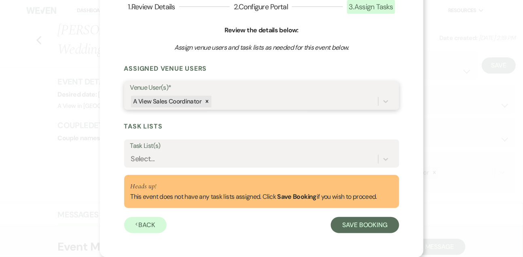
click at [268, 100] on div "A View Sales Coordinator" at bounding box center [254, 102] width 248 height 14
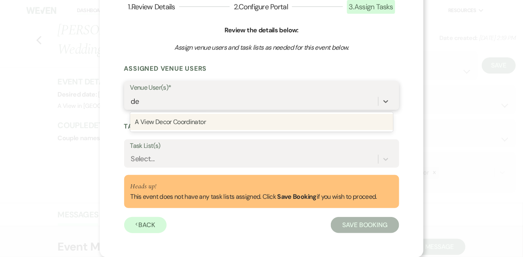
click at [231, 121] on div "A View Decor Coordinator" at bounding box center [261, 122] width 263 height 16
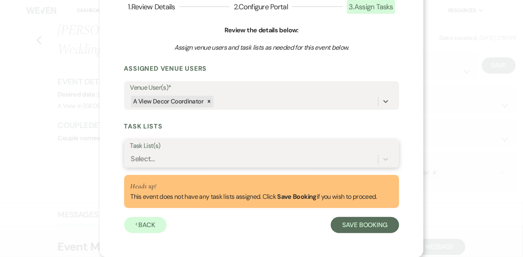
click at [207, 159] on div "Select..." at bounding box center [254, 160] width 248 height 14
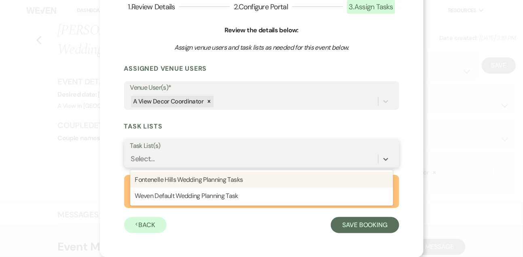
click at [203, 177] on div "Fontenelle Hills Wedding Planning Tasks" at bounding box center [261, 180] width 263 height 16
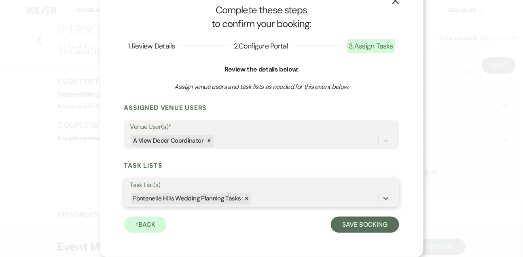
scroll to position [21, 0]
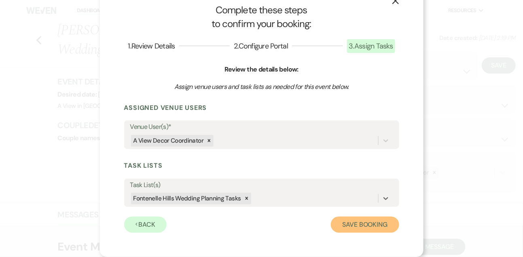
click at [350, 225] on button "Save Booking" at bounding box center [365, 225] width 68 height 16
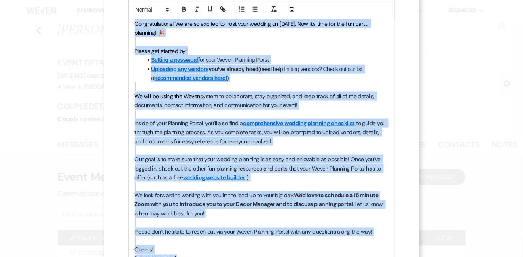
scroll to position [242, 0]
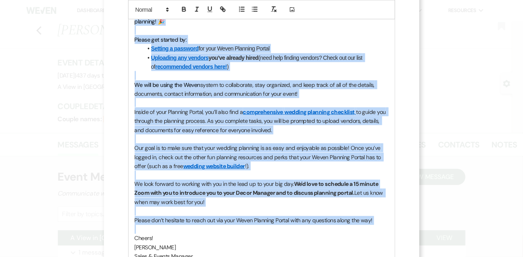
drag, startPoint x: 135, startPoint y: 60, endPoint x: 128, endPoint y: 227, distance: 167.3
click at [129, 227] on div "Hi Emily and Zach, Congratulations! We are so excited to host your wedding on 1…" at bounding box center [262, 130] width 266 height 291
paste div
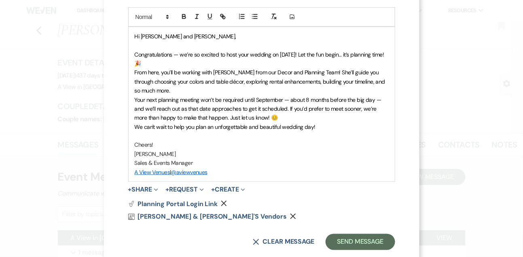
scroll to position [197, 0]
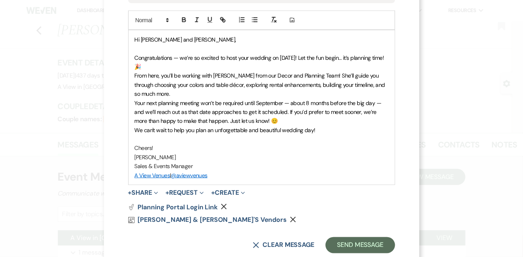
click at [295, 55] on span "Congratulations — we’re so excited to host your wedding on May 16, 2026! Let th…" at bounding box center [260, 62] width 251 height 16
click at [286, 62] on p "Congratulations — we’re so excited to host your wedding on October 31st, 2026! …" at bounding box center [262, 62] width 254 height 18
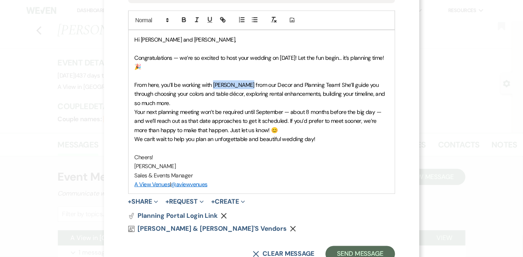
drag, startPoint x: 214, startPoint y: 85, endPoint x: 248, endPoint y: 81, distance: 34.6
click at [248, 81] on span "From here, you’ll be working with Delaney from our Decor and Planning Team! She…" at bounding box center [261, 93] width 252 height 25
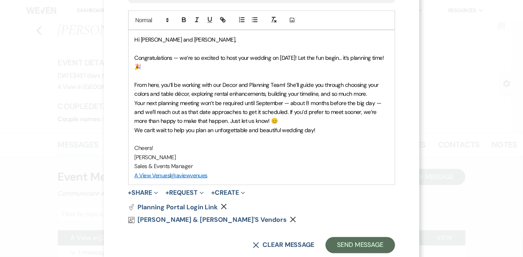
click at [300, 82] on span "From here, you’ll be working with our Decor and Planning Team! She’ll guide you…" at bounding box center [258, 89] width 246 height 16
click at [375, 91] on p "From here, you’ll be working with our Decor and Planning Team! They will guide …" at bounding box center [262, 90] width 254 height 18
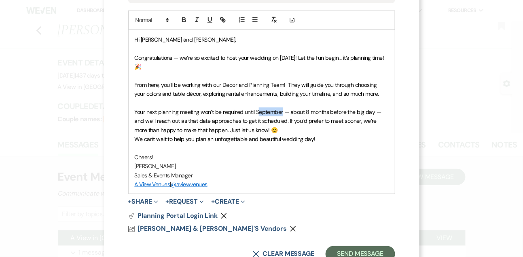
drag, startPoint x: 284, startPoint y: 111, endPoint x: 258, endPoint y: 113, distance: 26.0
click at [258, 113] on span "Your next planning meeting won’t be required until September — about 8 months b…" at bounding box center [259, 120] width 249 height 25
click at [272, 129] on p "Your next planning meeting won’t be required until February — about 8 months be…" at bounding box center [262, 121] width 254 height 27
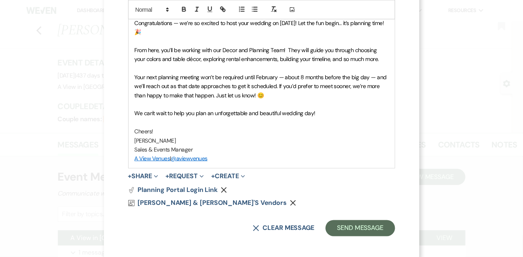
scroll to position [235, 0]
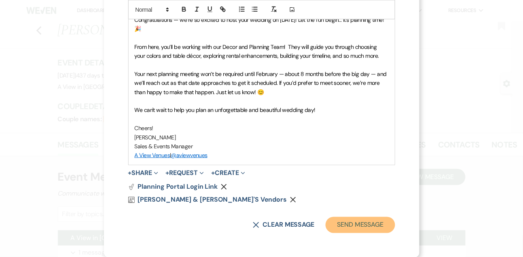
click at [372, 219] on button "Send Message" at bounding box center [360, 225] width 69 height 16
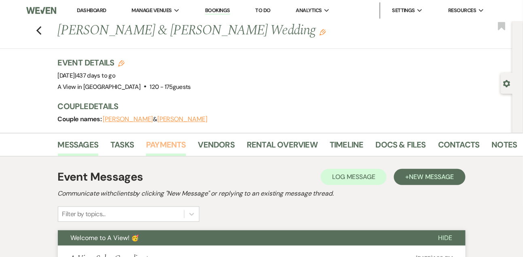
click at [152, 145] on link "Payments" at bounding box center [166, 147] width 40 height 18
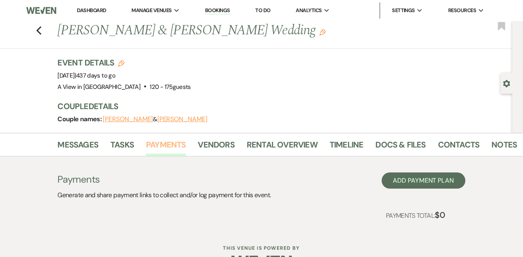
scroll to position [24, 0]
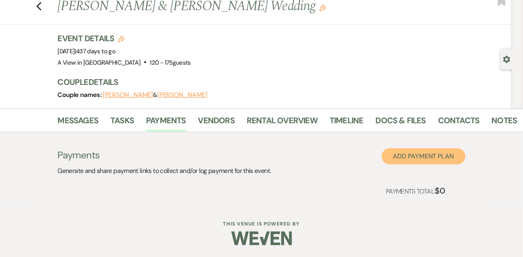
click at [421, 156] on button "Add Payment Plan" at bounding box center [424, 157] width 84 height 16
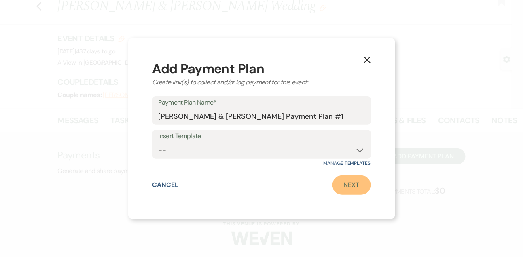
click at [350, 190] on link "Next" at bounding box center [352, 185] width 38 height 19
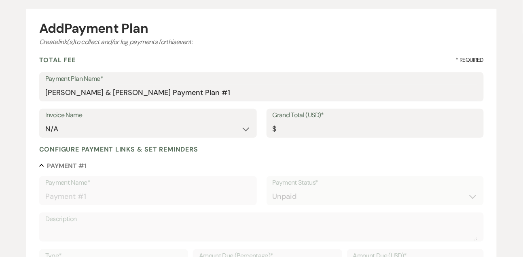
scroll to position [104, 0]
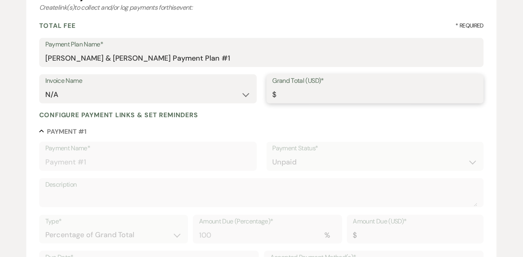
click at [316, 95] on input "Grand Total (USD)*" at bounding box center [376, 95] width 206 height 16
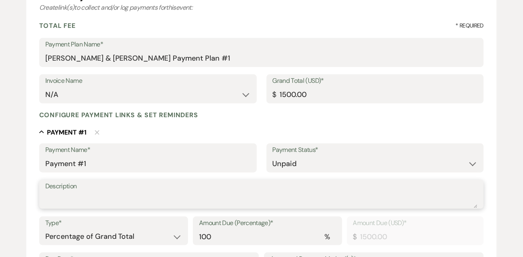
click at [126, 198] on textarea "Description" at bounding box center [261, 200] width 433 height 16
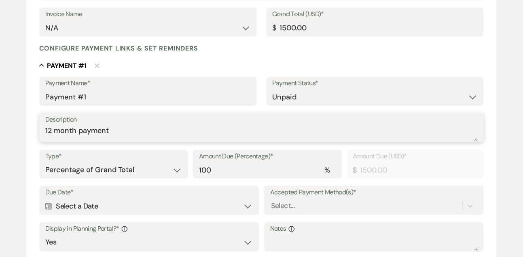
scroll to position [190, 0]
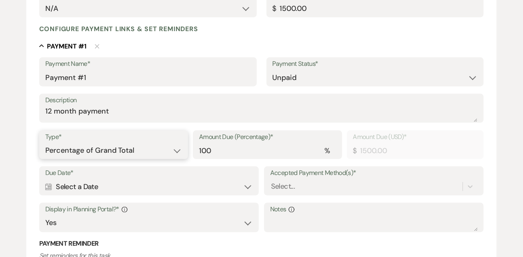
click at [93, 148] on select "Dollar Amount Percentage of Grand Total" at bounding box center [113, 151] width 137 height 16
click at [45, 143] on select "Dollar Amount Percentage of Grand Total" at bounding box center [113, 151] width 137 height 16
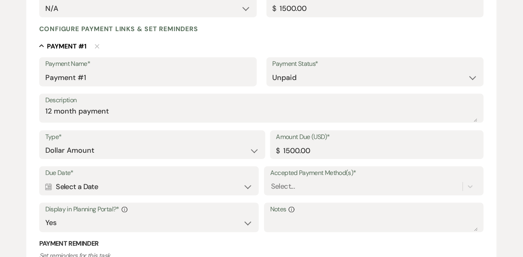
click at [88, 189] on div "Calendar Select a Date Expand" at bounding box center [149, 187] width 208 height 16
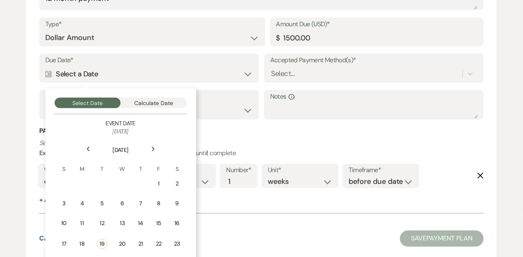
scroll to position [359, 0]
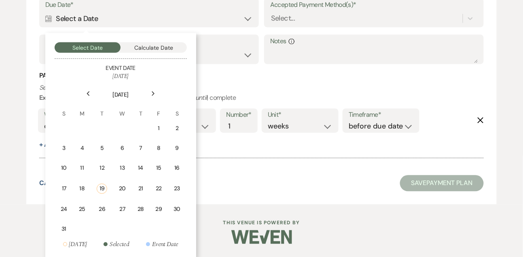
click at [151, 91] on div "Next" at bounding box center [153, 93] width 13 height 13
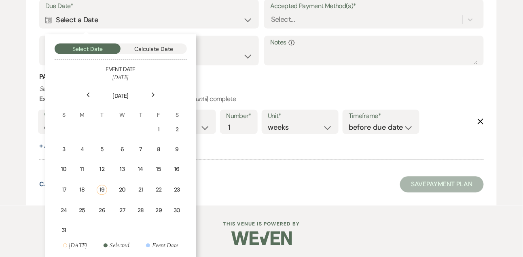
click at [151, 91] on div "Next" at bounding box center [153, 95] width 13 height 13
click at [160, 206] on div "31" at bounding box center [158, 209] width 7 height 8
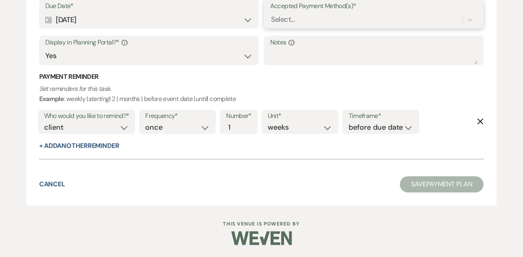
click at [287, 24] on div "Select..." at bounding box center [283, 20] width 24 height 11
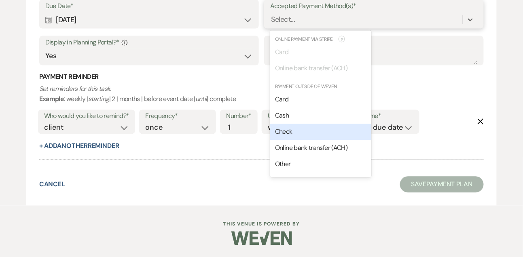
click at [291, 137] on div "Check" at bounding box center [320, 132] width 101 height 16
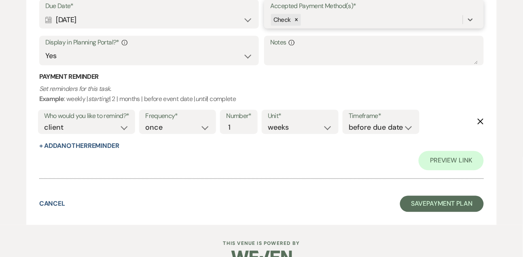
click at [310, 23] on div "Check" at bounding box center [366, 20] width 193 height 14
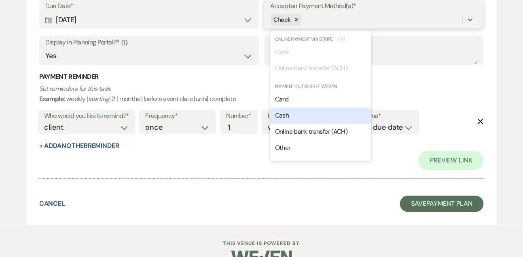
click at [290, 113] on div "Cash" at bounding box center [320, 116] width 101 height 16
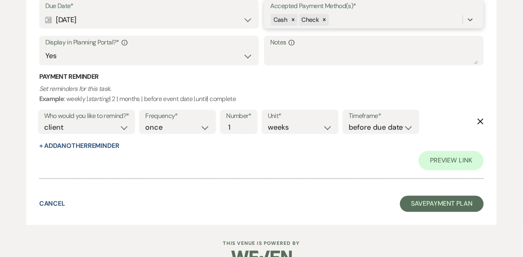
click at [342, 15] on div "Cash Check" at bounding box center [366, 20] width 193 height 14
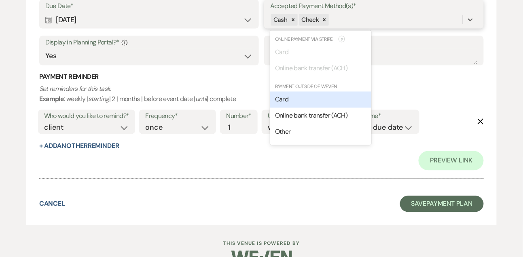
click at [295, 96] on div "Card" at bounding box center [320, 100] width 101 height 16
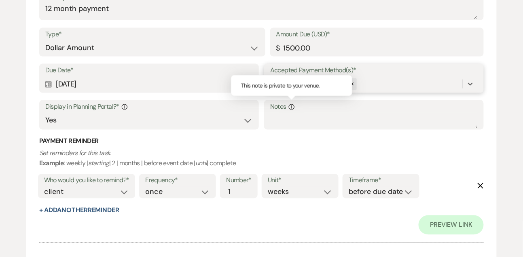
scroll to position [305, 0]
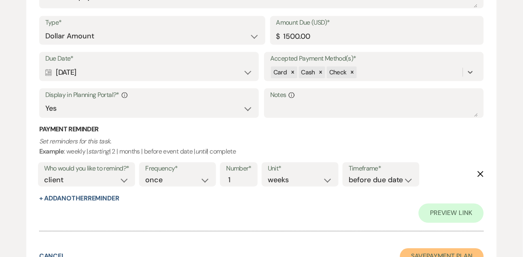
click at [429, 250] on button "Save Payment Plan" at bounding box center [442, 257] width 84 height 16
